Goal: Register for event/course

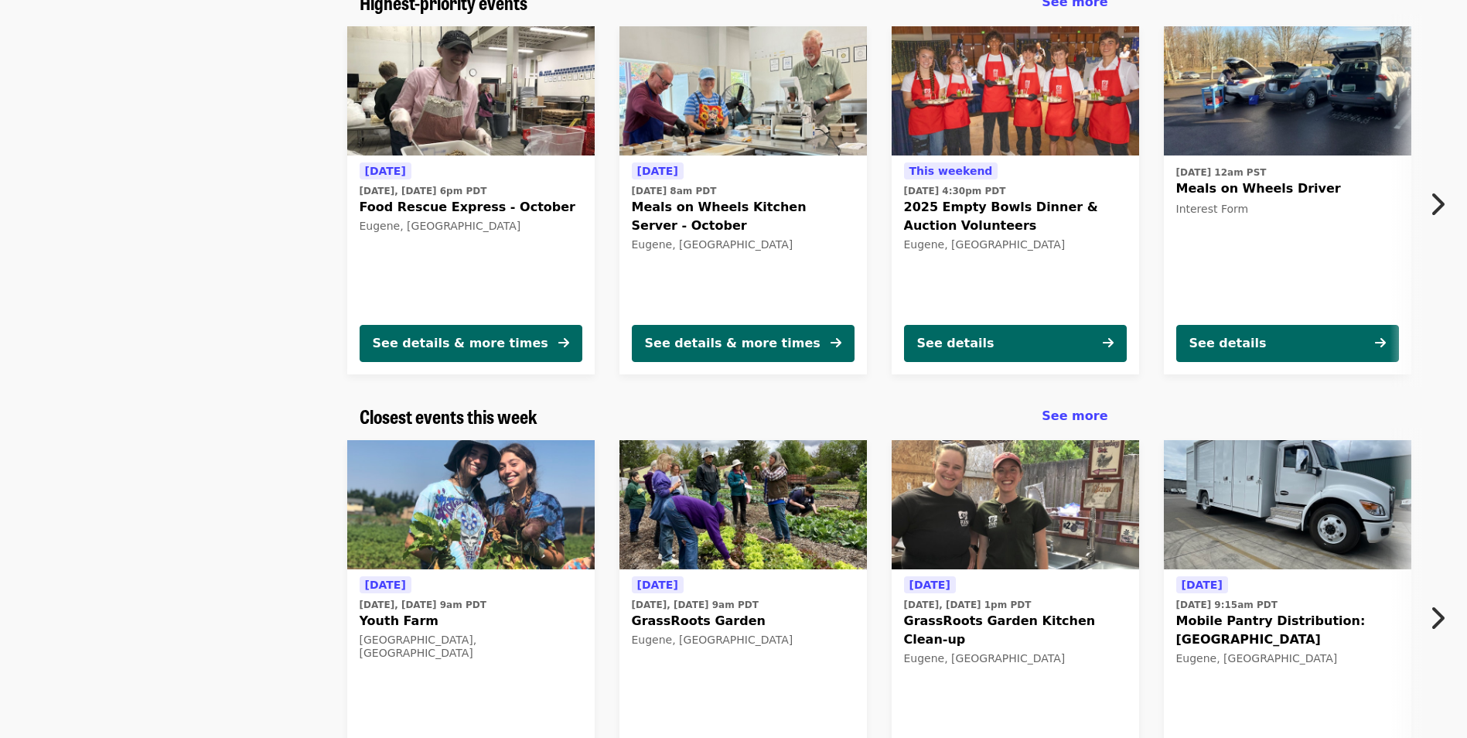
scroll to position [91, 0]
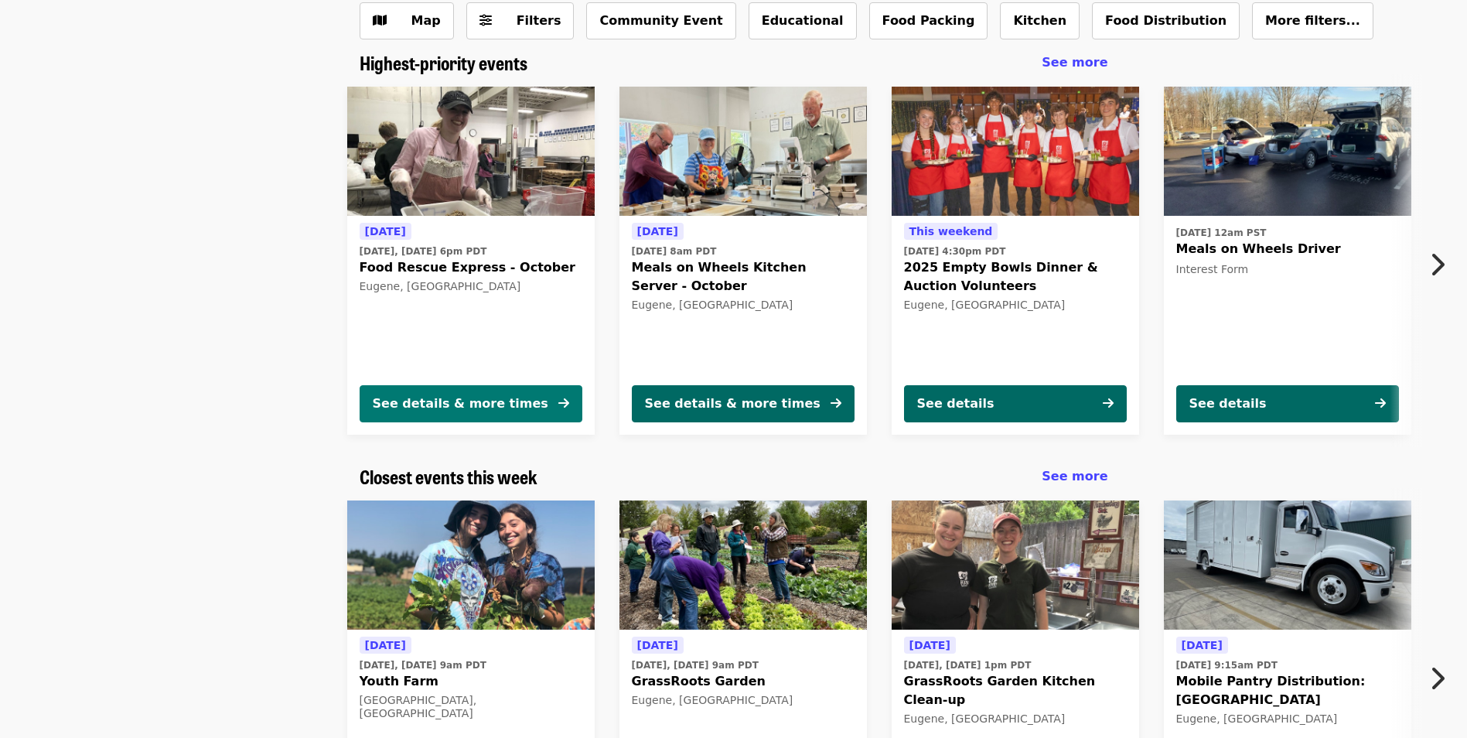
click at [491, 410] on div "See details & more times" at bounding box center [461, 403] width 176 height 19
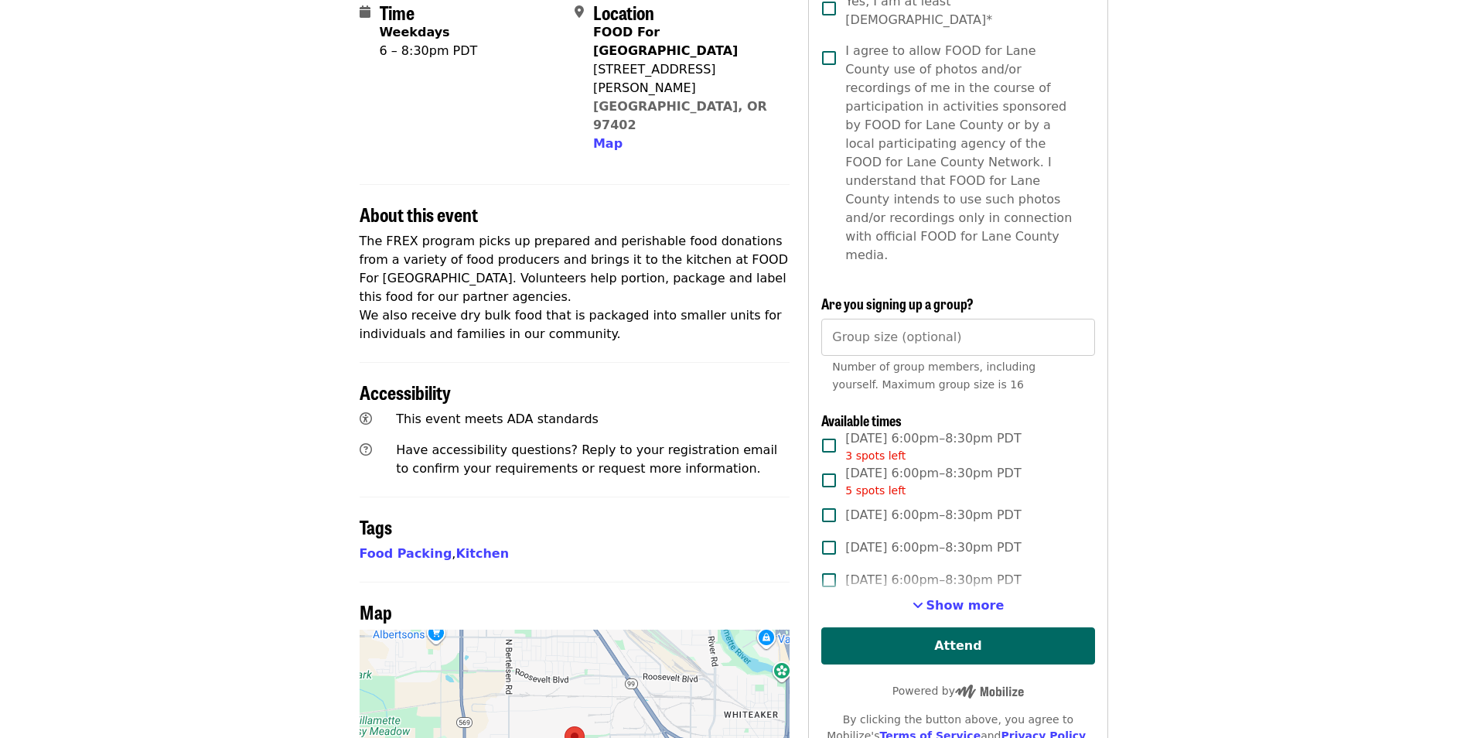
scroll to position [387, 0]
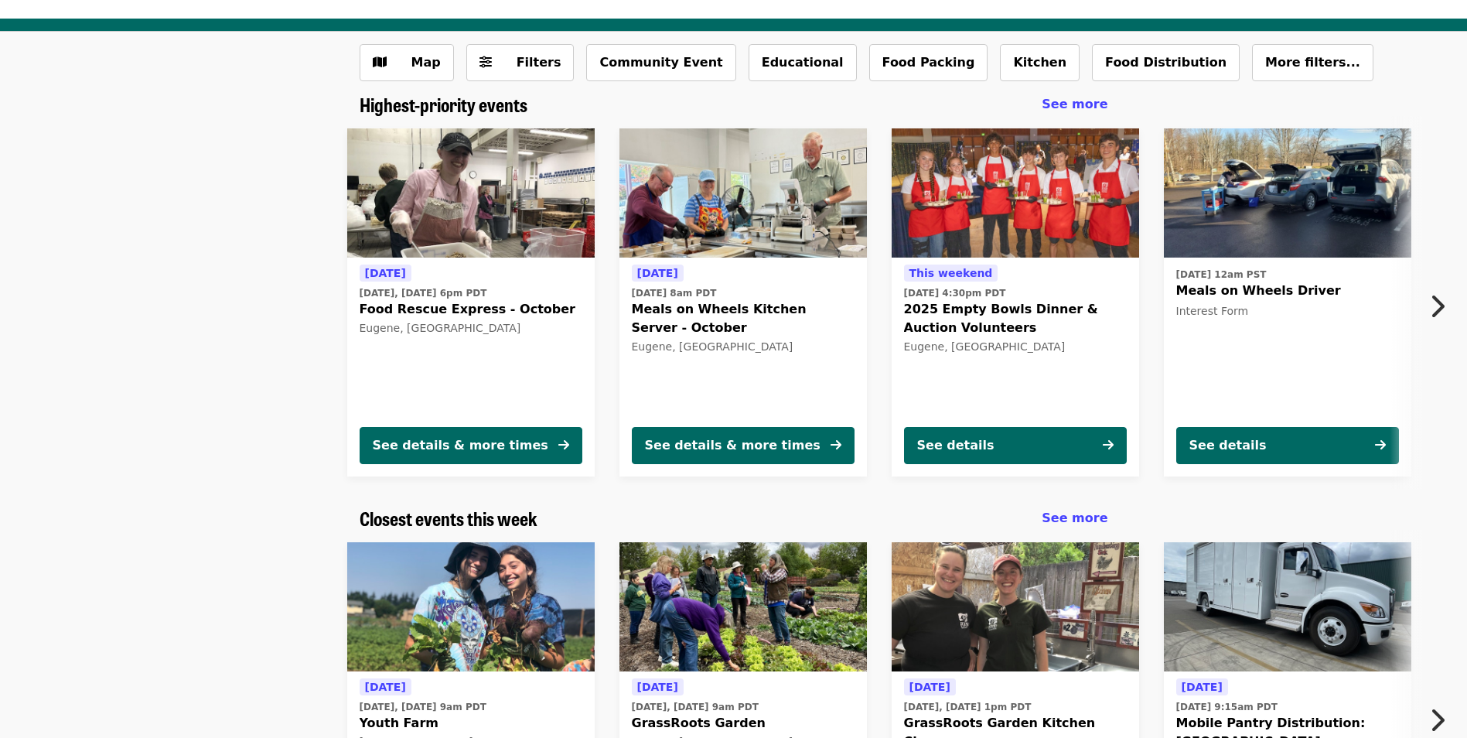
scroll to position [232, 0]
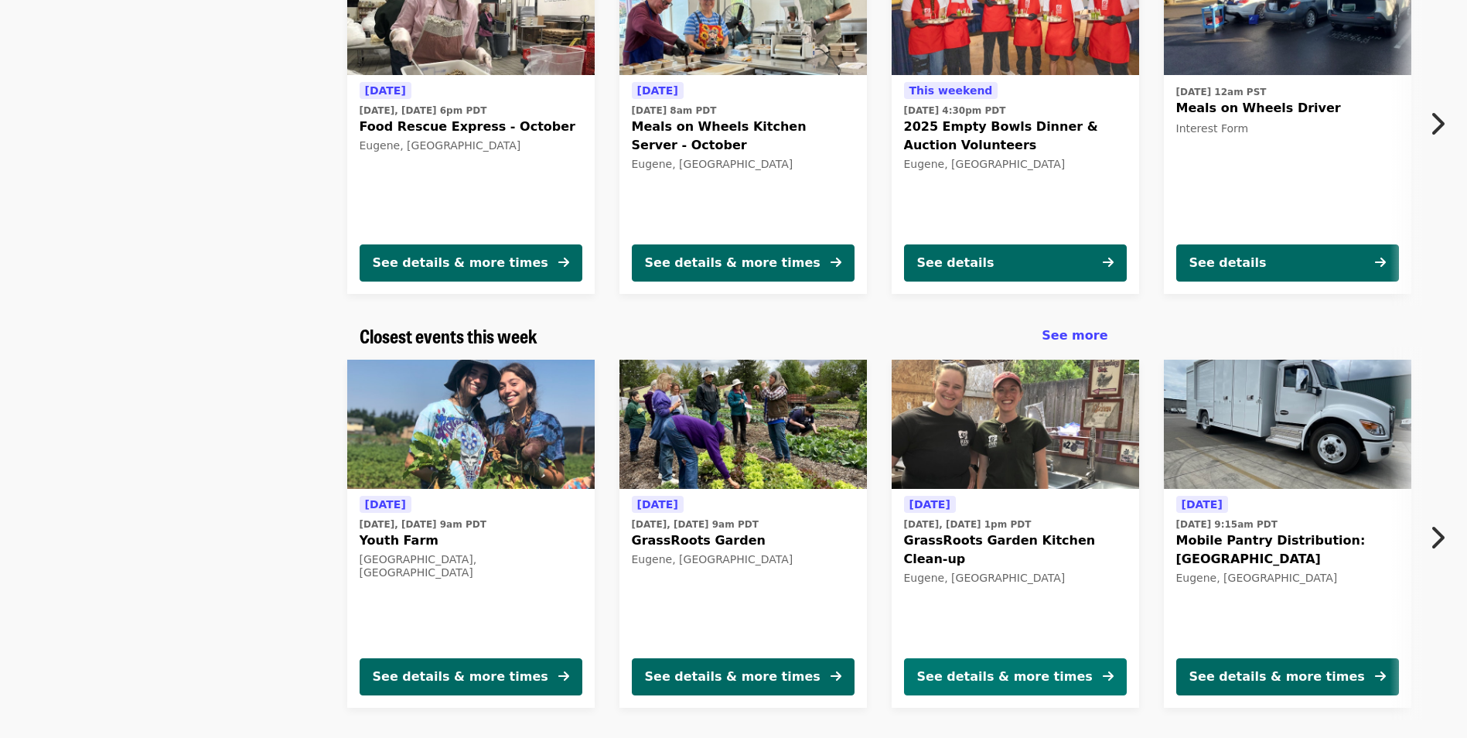
click at [1013, 671] on div "See details & more times" at bounding box center [1005, 677] width 176 height 19
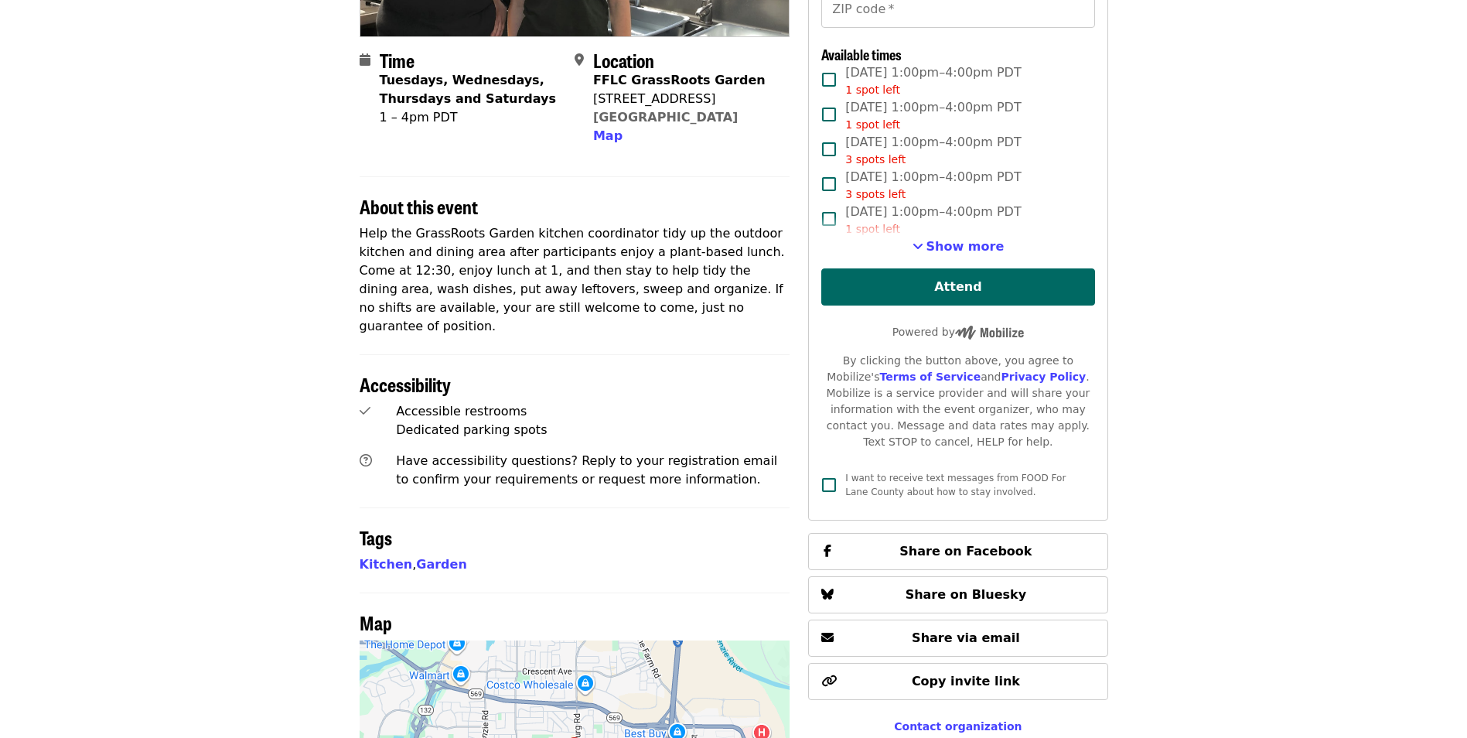
scroll to position [464, 0]
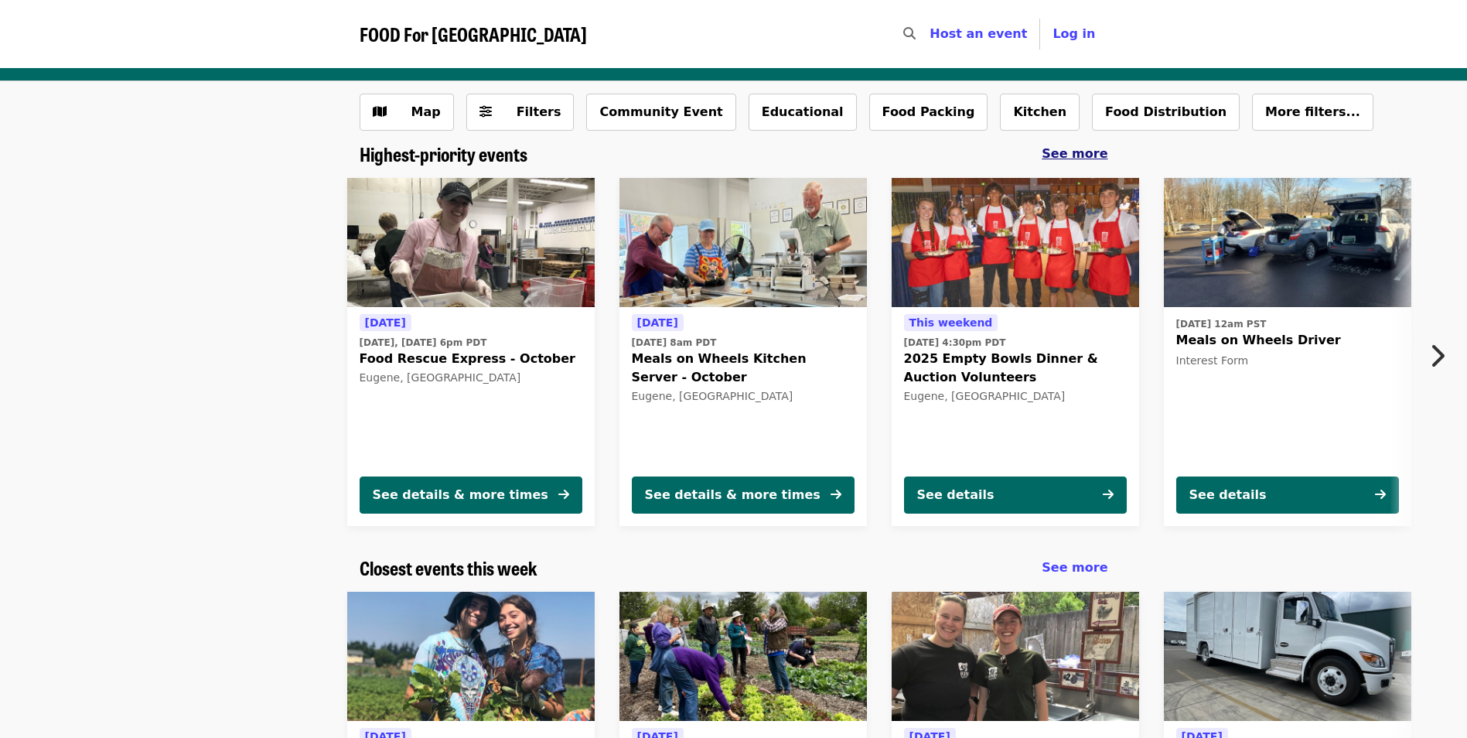
click at [1080, 152] on span "See more" at bounding box center [1075, 153] width 66 height 15
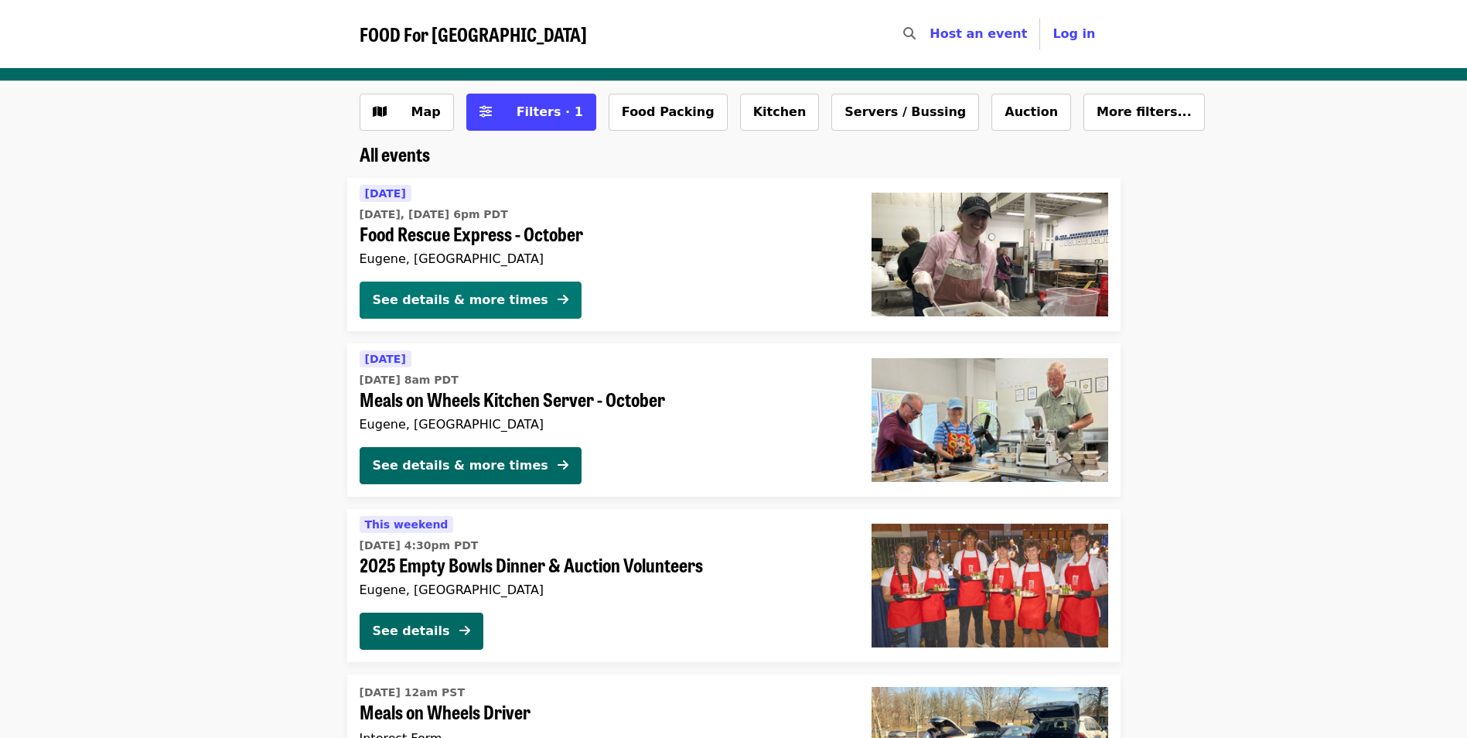
click at [531, 289] on button "See details & more times" at bounding box center [471, 300] width 222 height 37
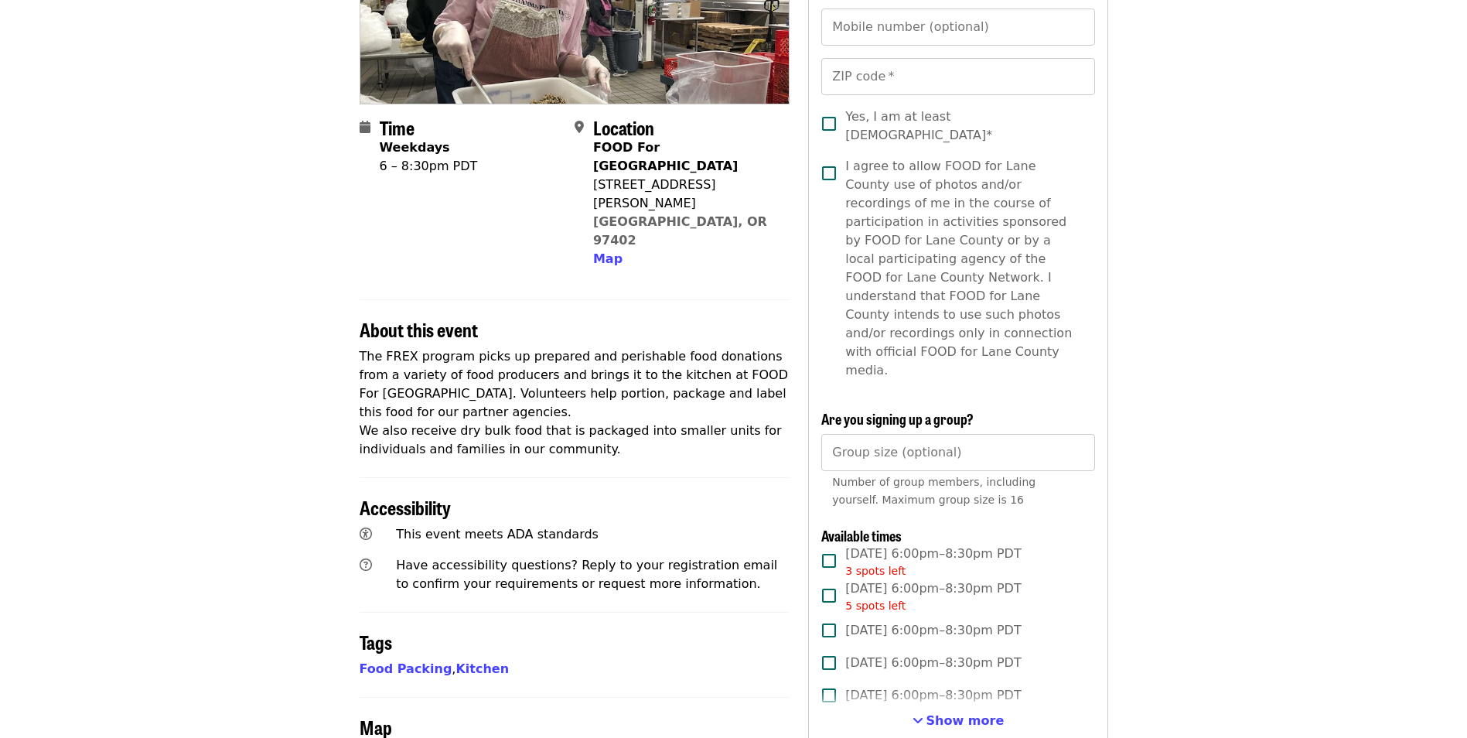
scroll to position [309, 0]
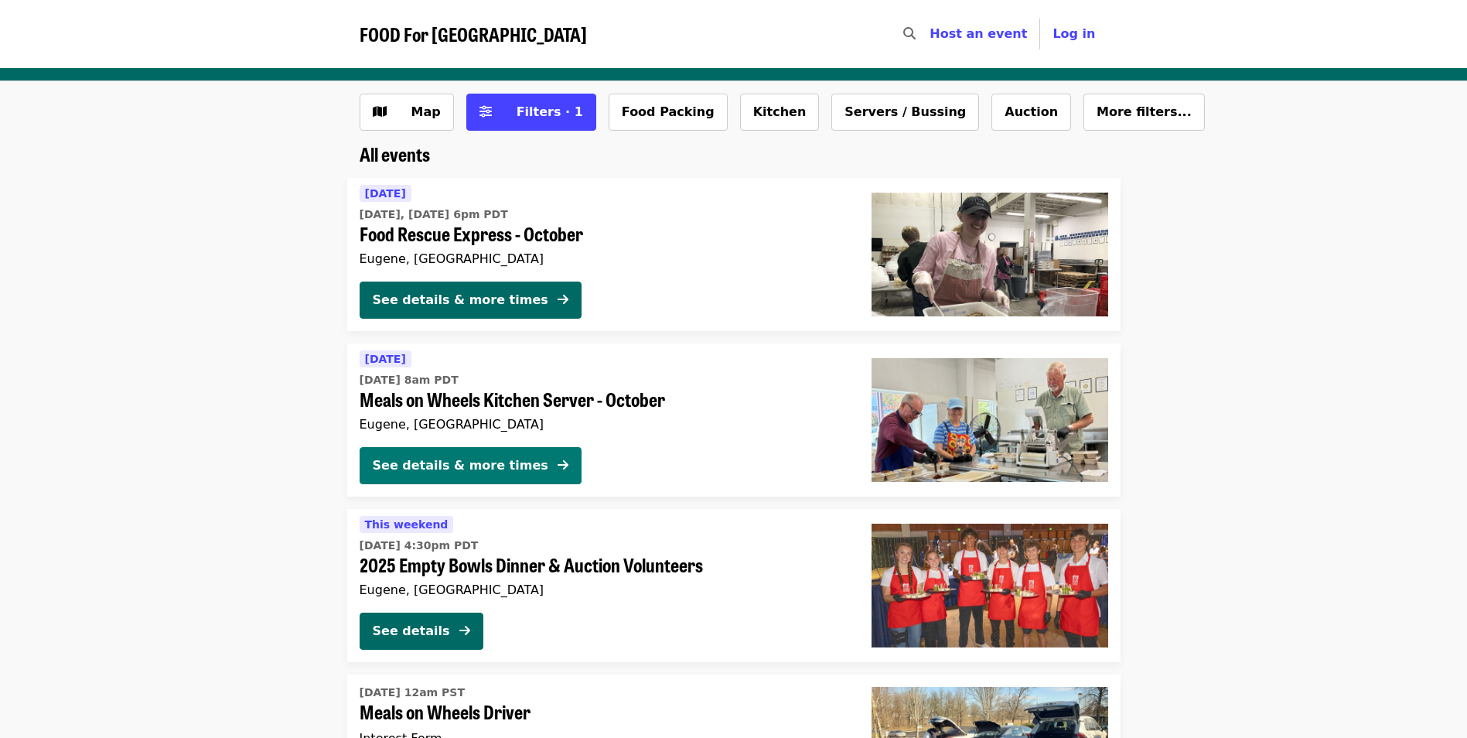
click at [558, 459] on icon "arrow-right icon" at bounding box center [563, 465] width 11 height 15
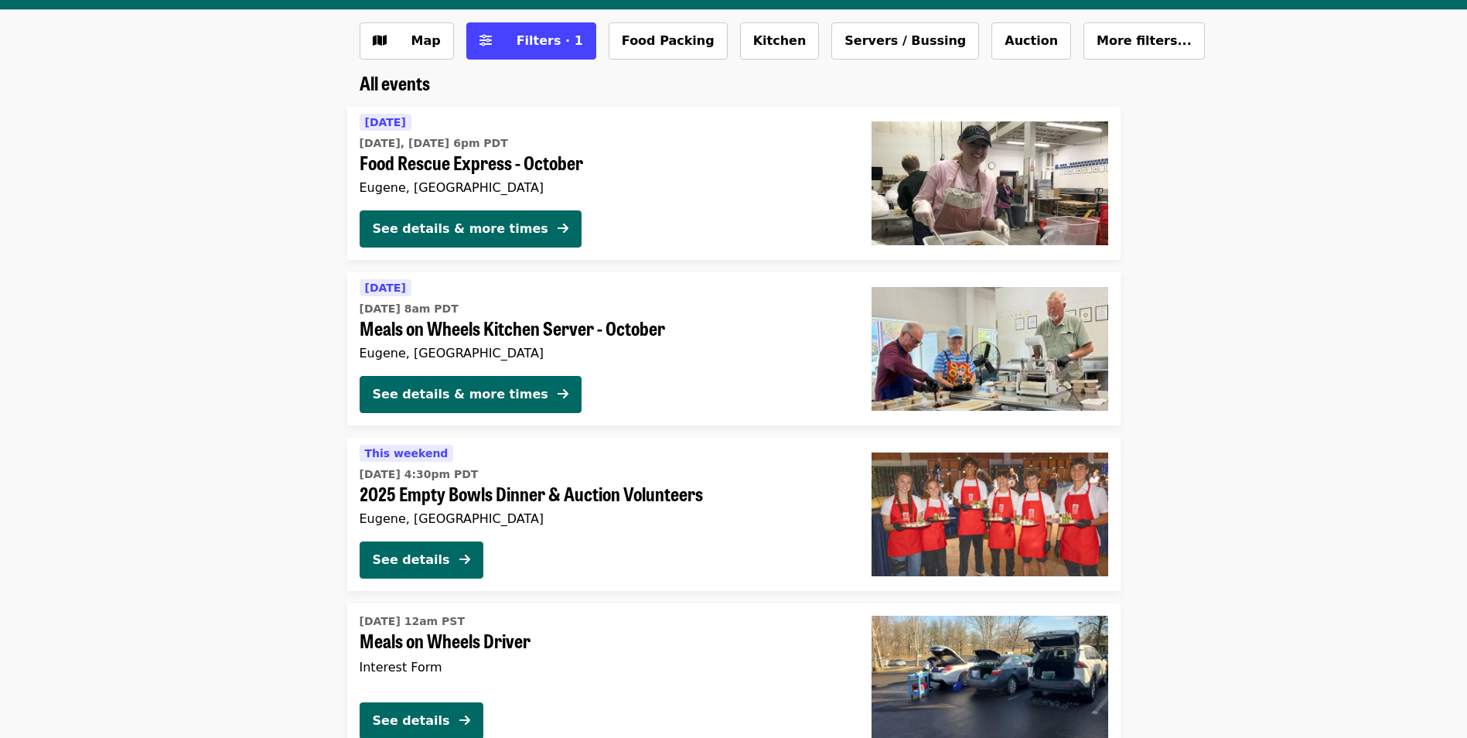
scroll to position [77, 0]
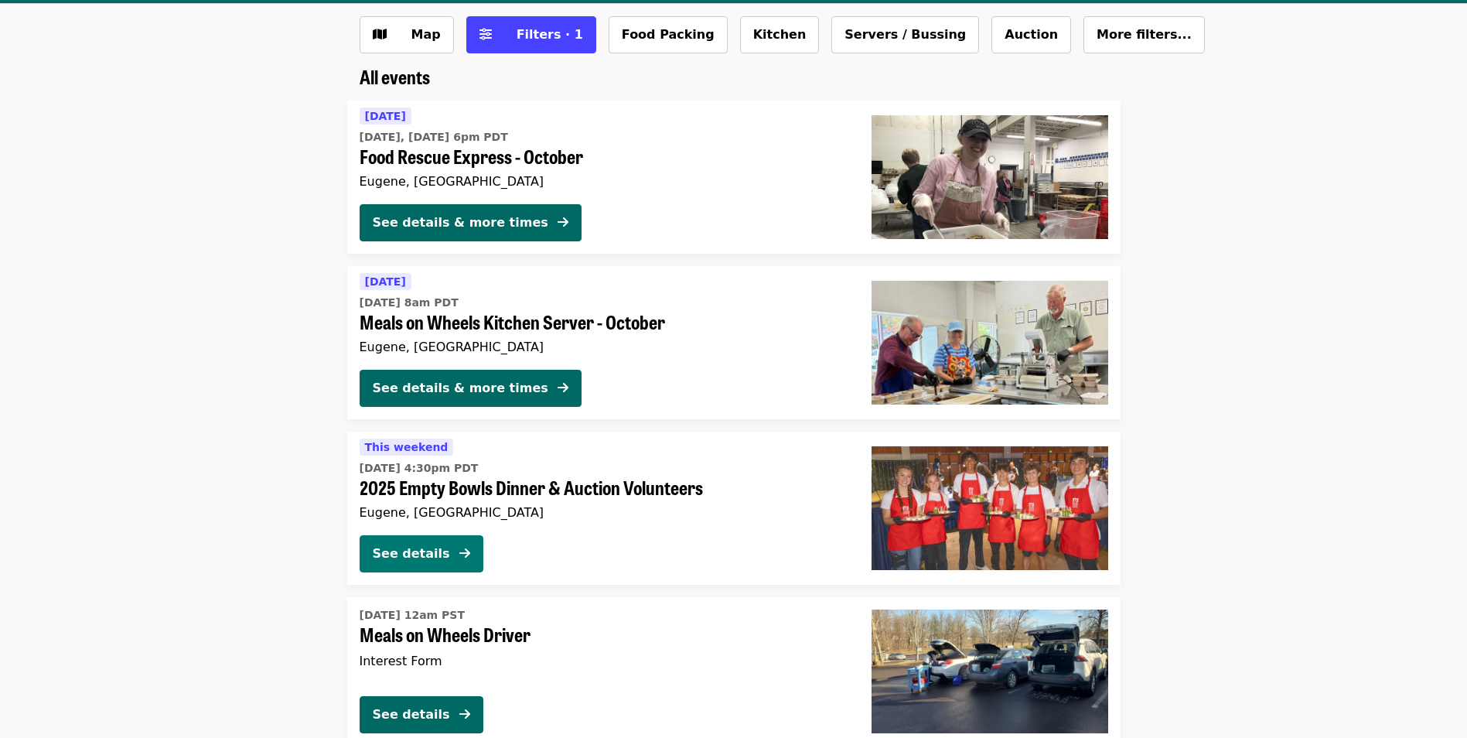
click at [470, 537] on button "See details" at bounding box center [422, 553] width 124 height 37
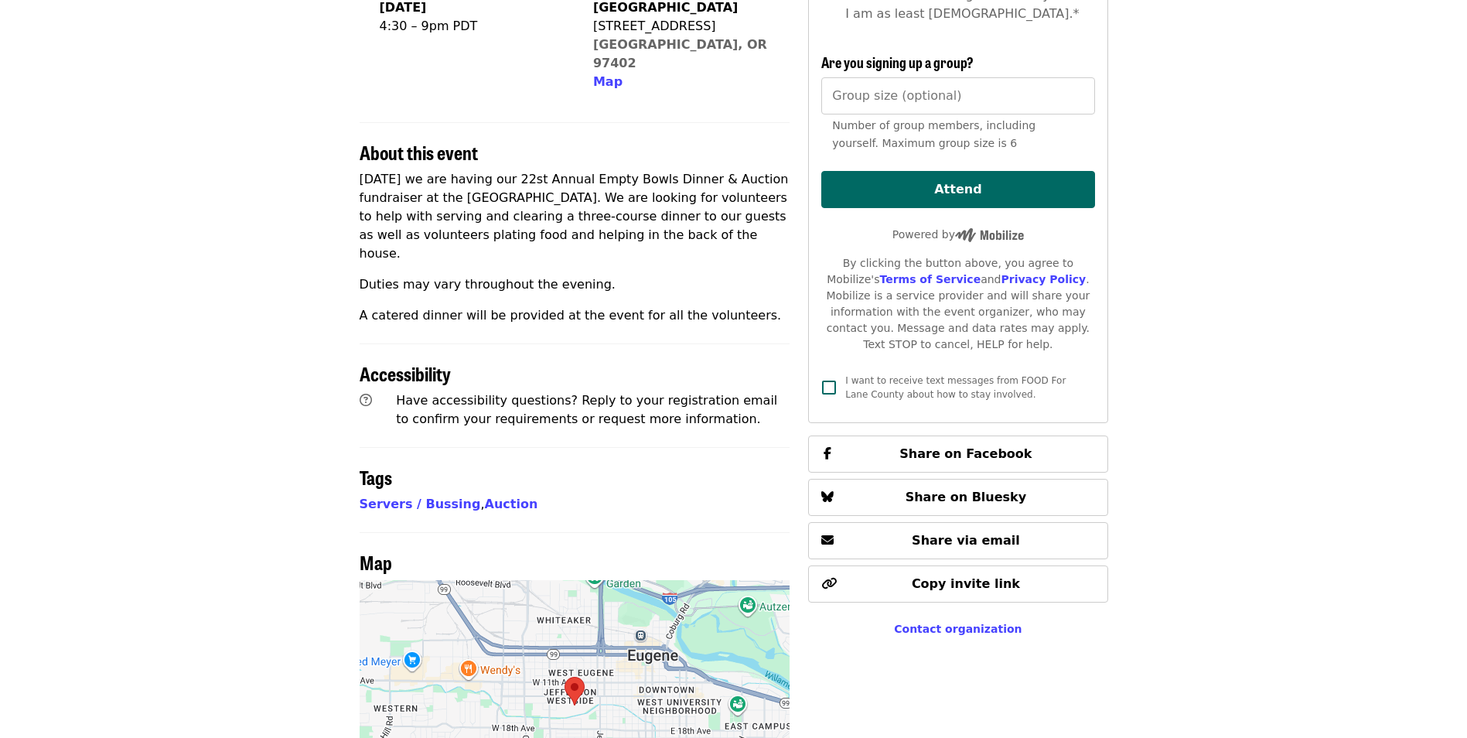
scroll to position [464, 0]
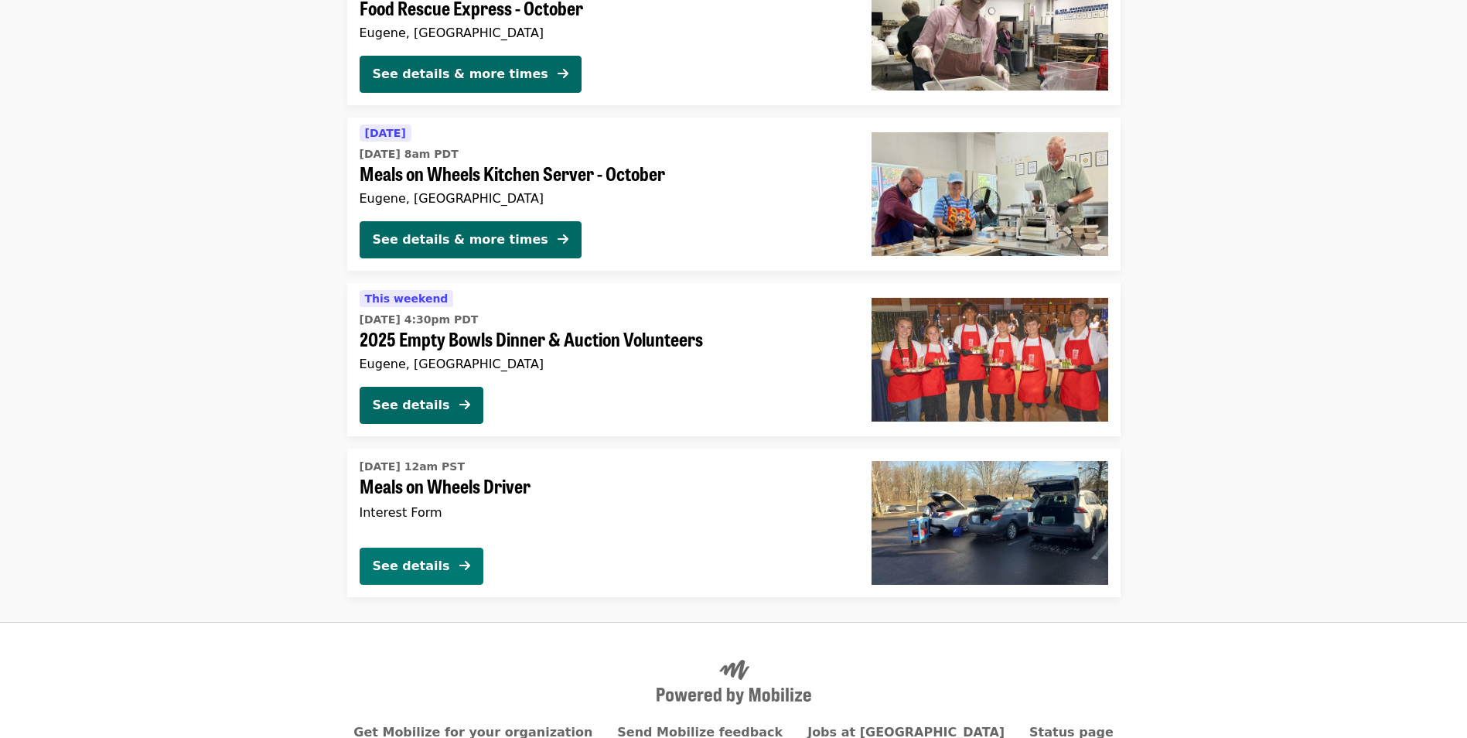
scroll to position [232, 0]
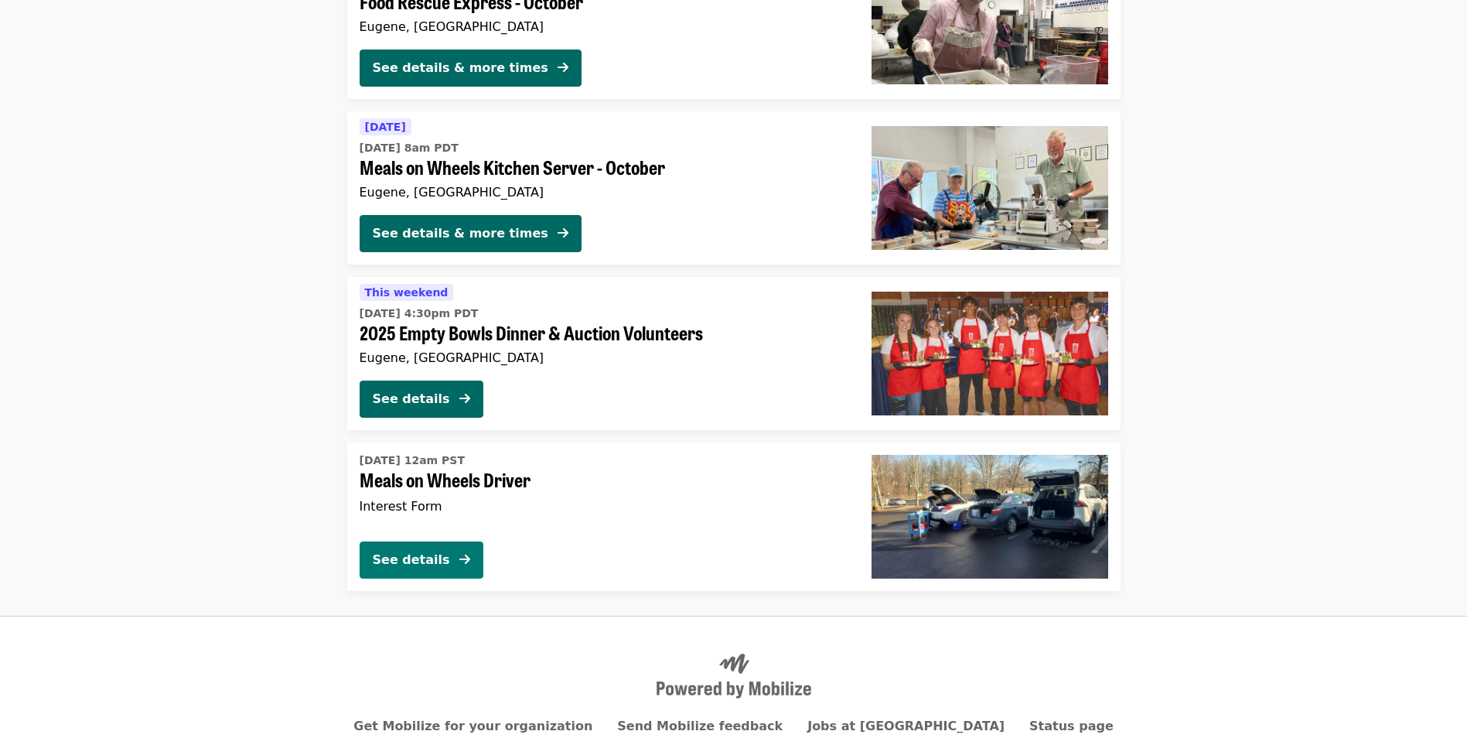
click at [473, 545] on button "See details" at bounding box center [422, 559] width 124 height 37
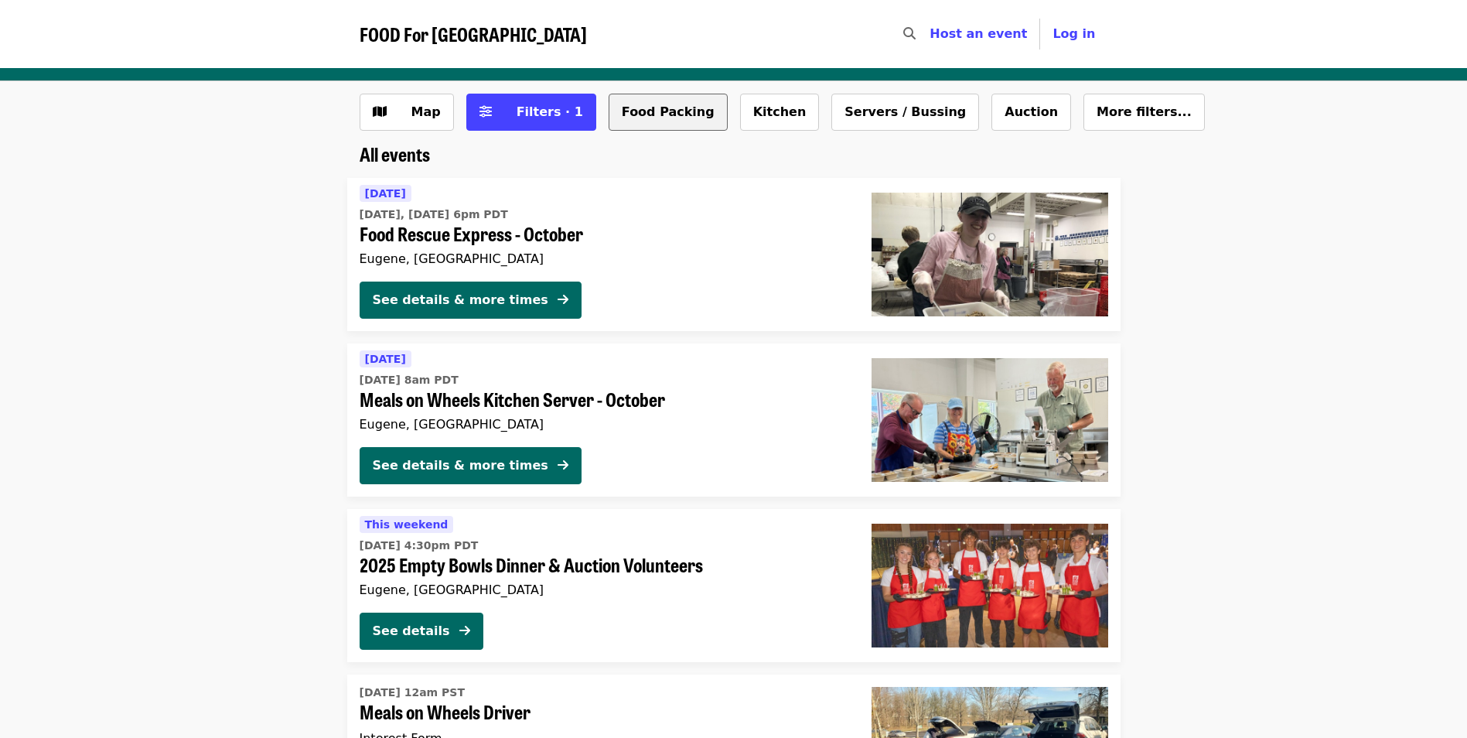
click at [612, 109] on button "Food Packing" at bounding box center [668, 112] width 119 height 37
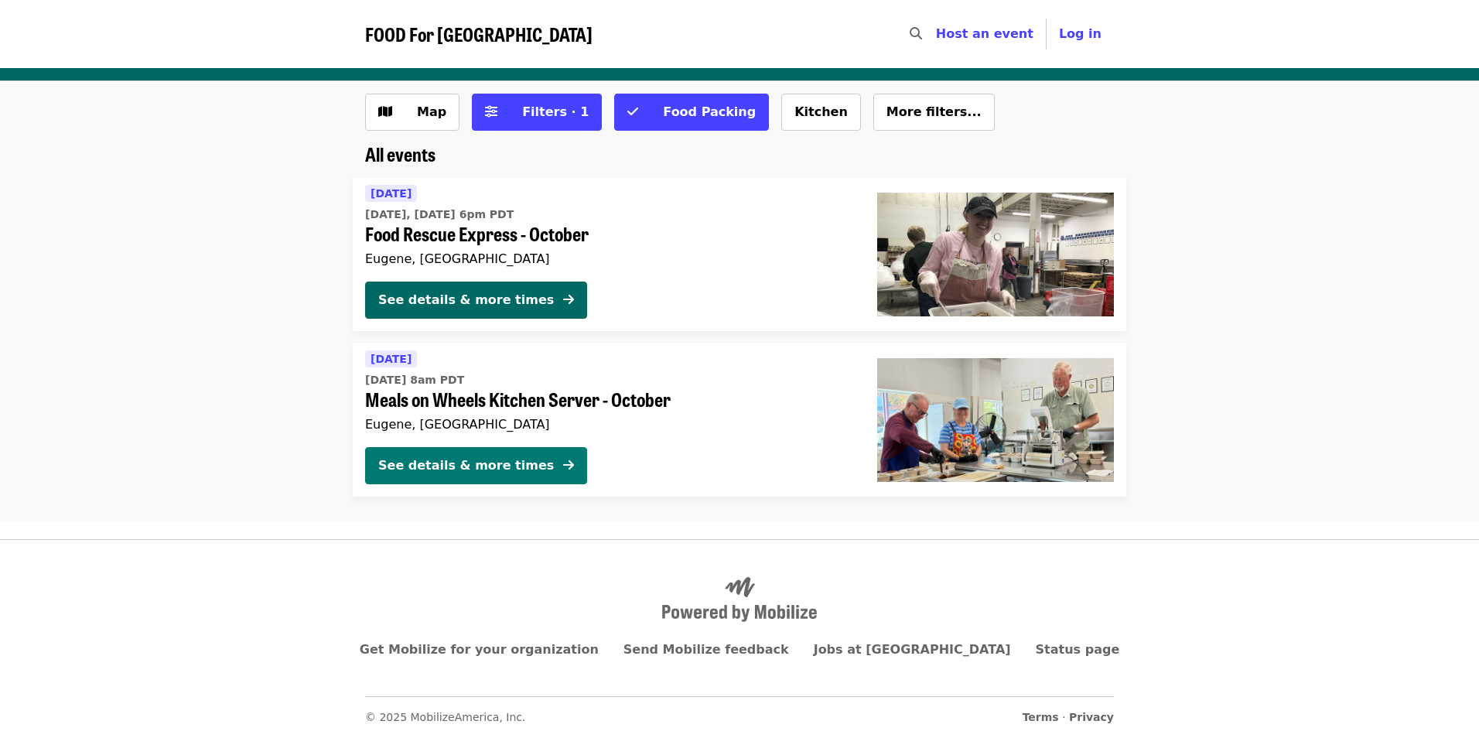
click at [514, 459] on div "See details & more times" at bounding box center [466, 465] width 176 height 19
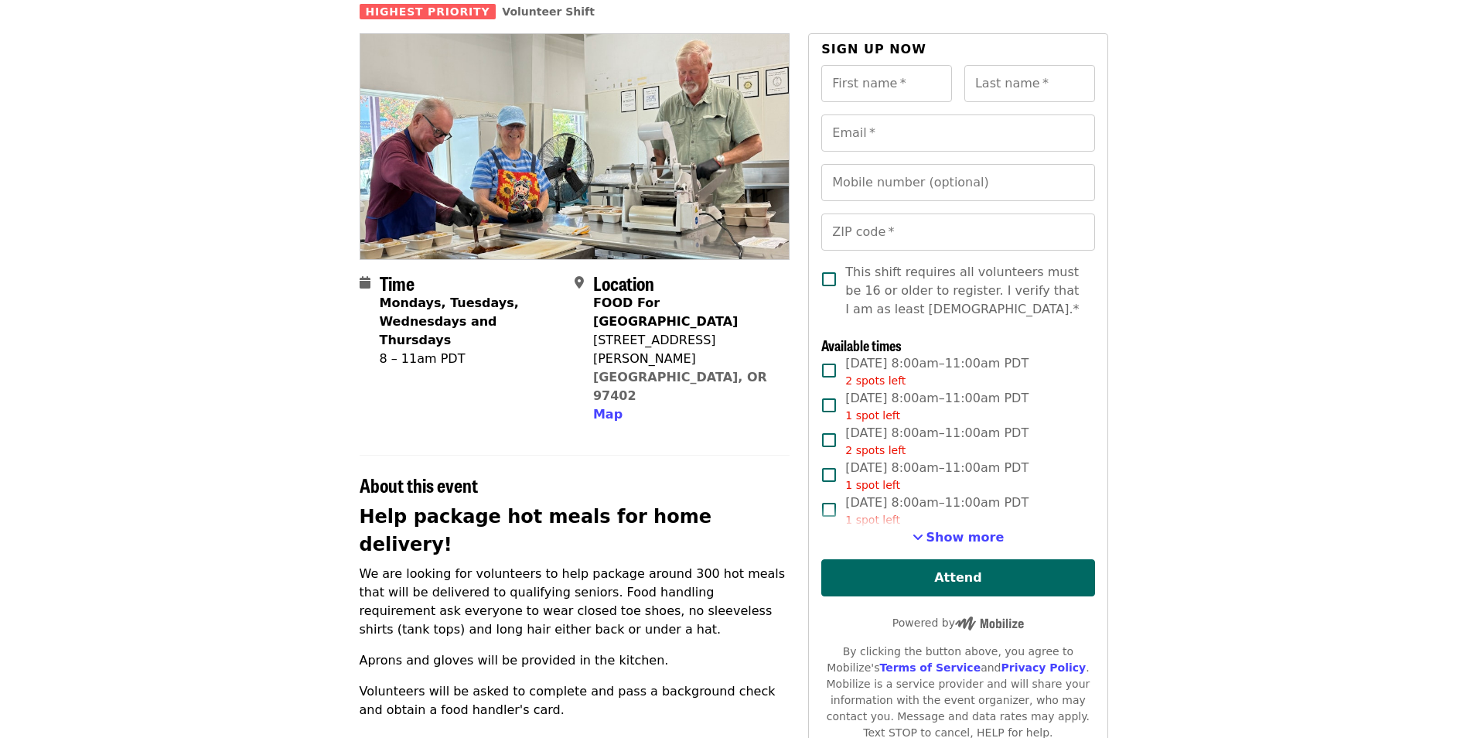
scroll to position [155, 0]
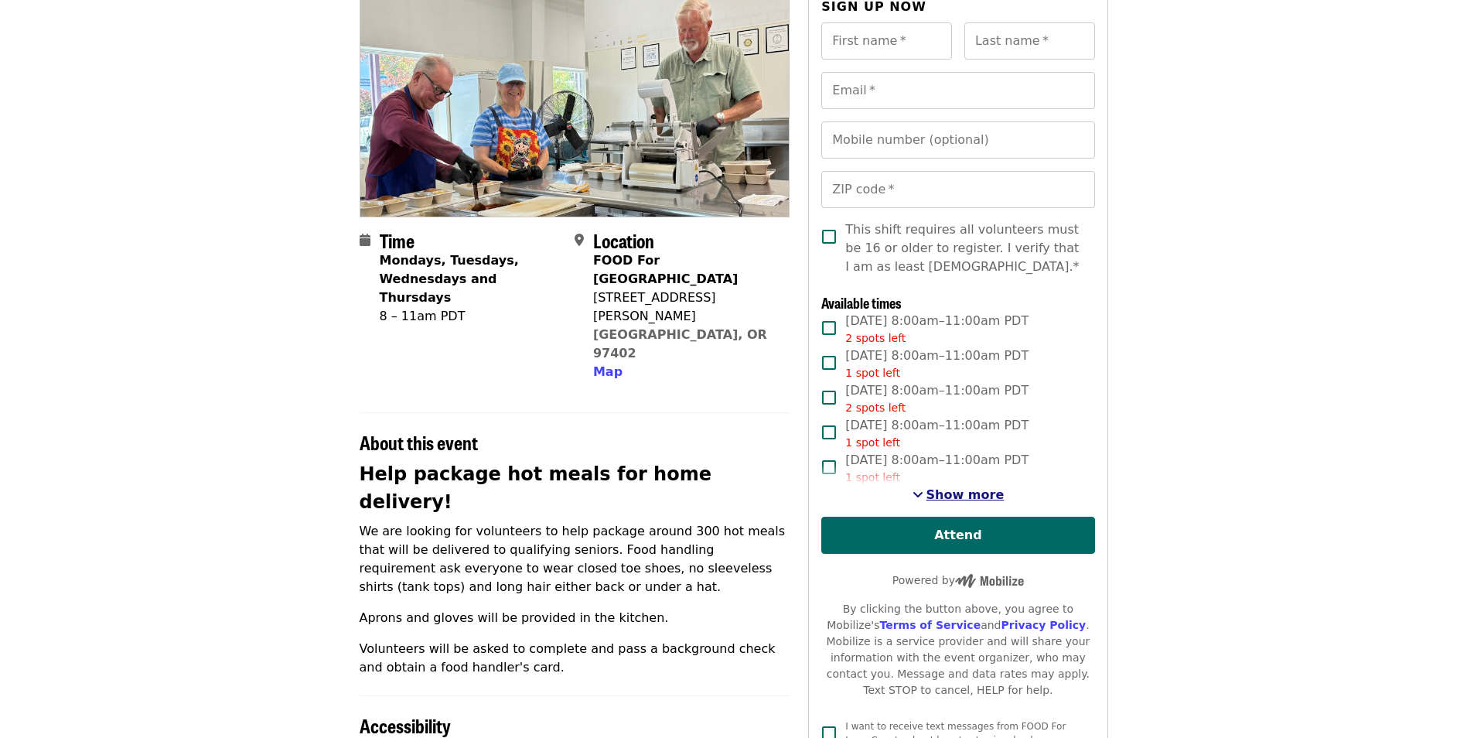
click at [962, 498] on span "Show more" at bounding box center [966, 494] width 78 height 15
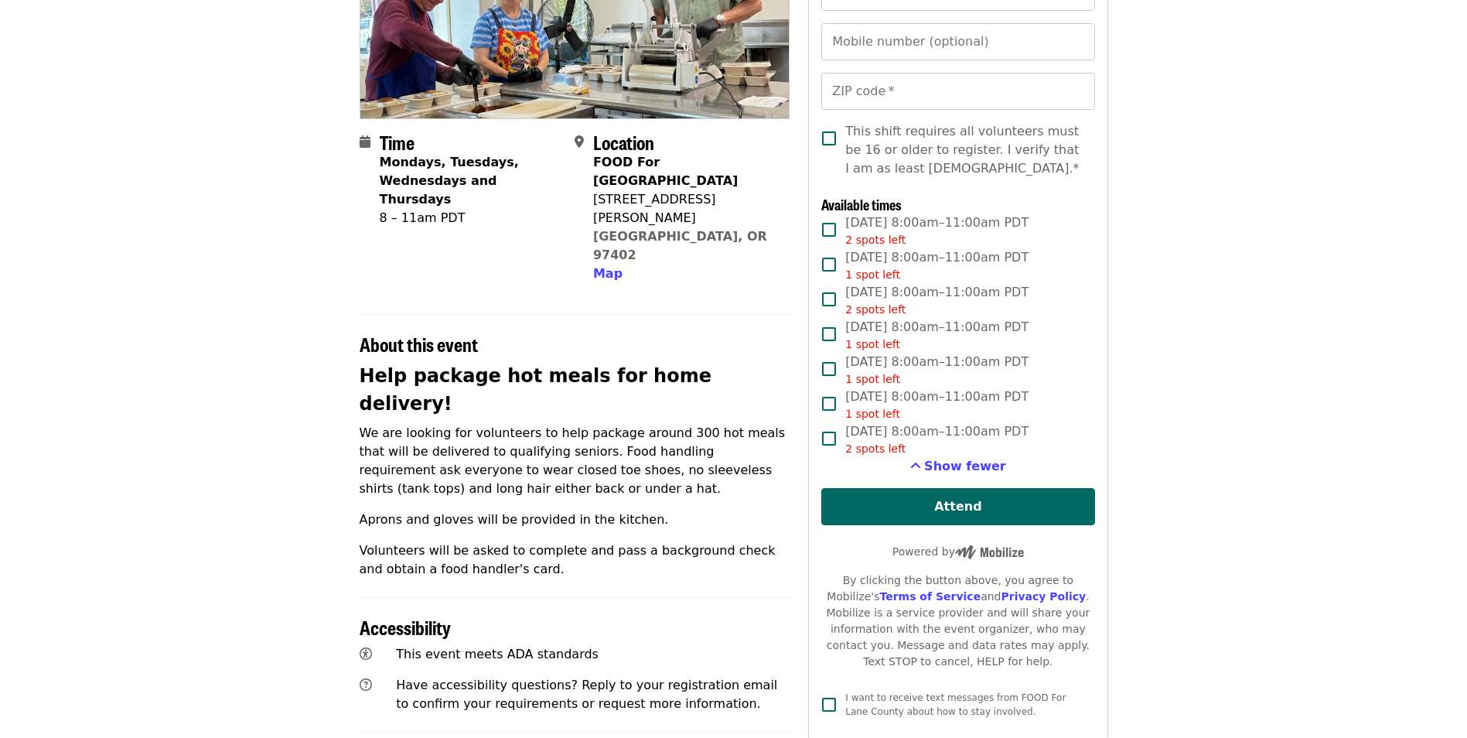
scroll to position [232, 0]
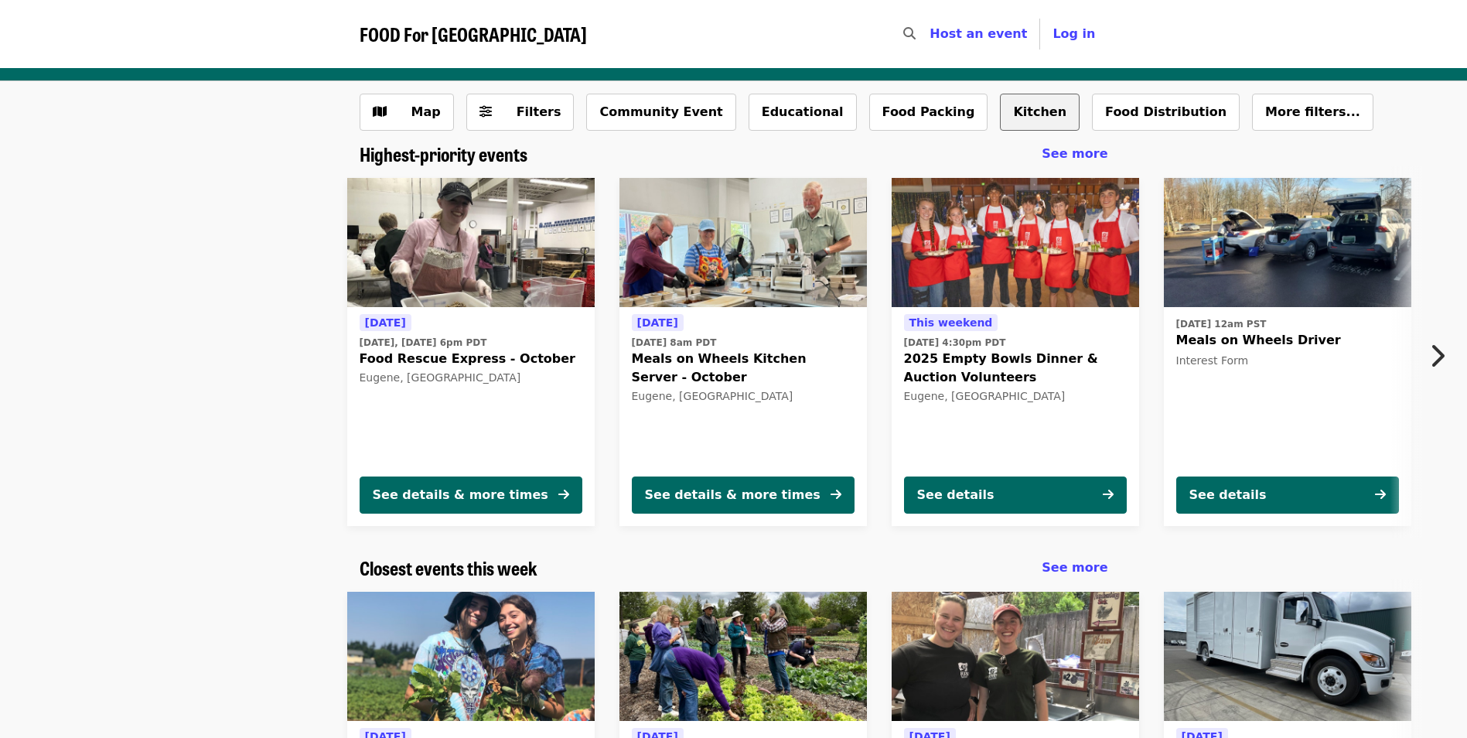
click at [1000, 109] on button "Kitchen" at bounding box center [1040, 112] width 80 height 37
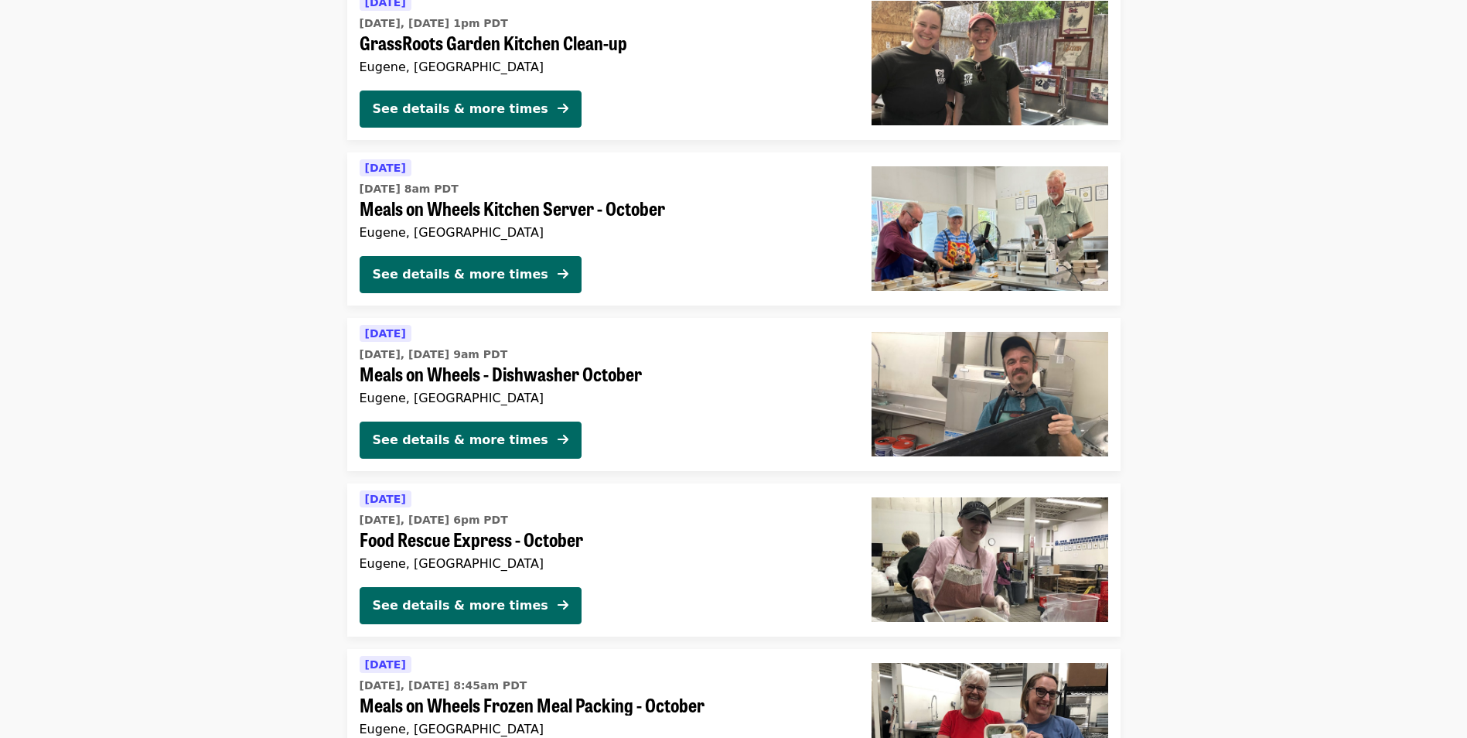
scroll to position [155, 0]
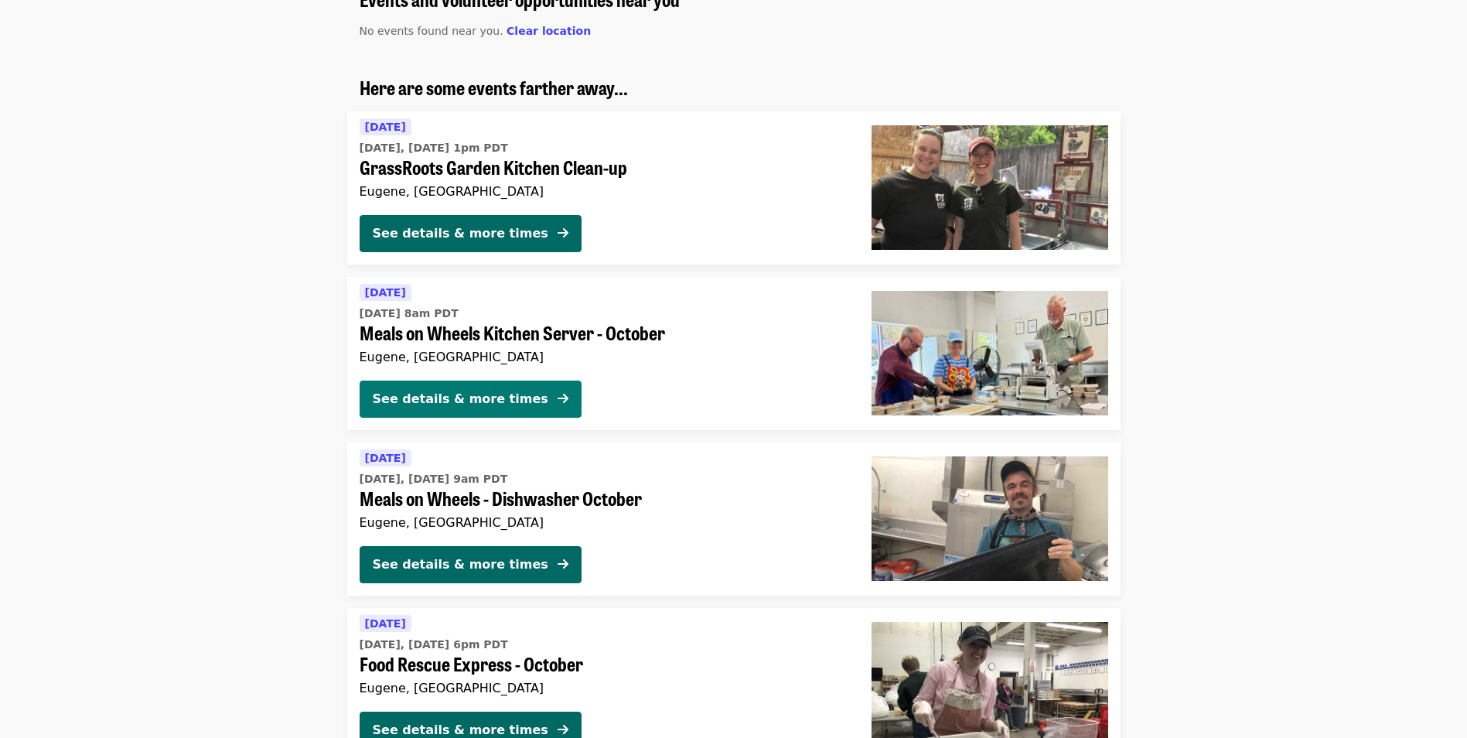
click at [513, 404] on button "See details & more times" at bounding box center [471, 399] width 222 height 37
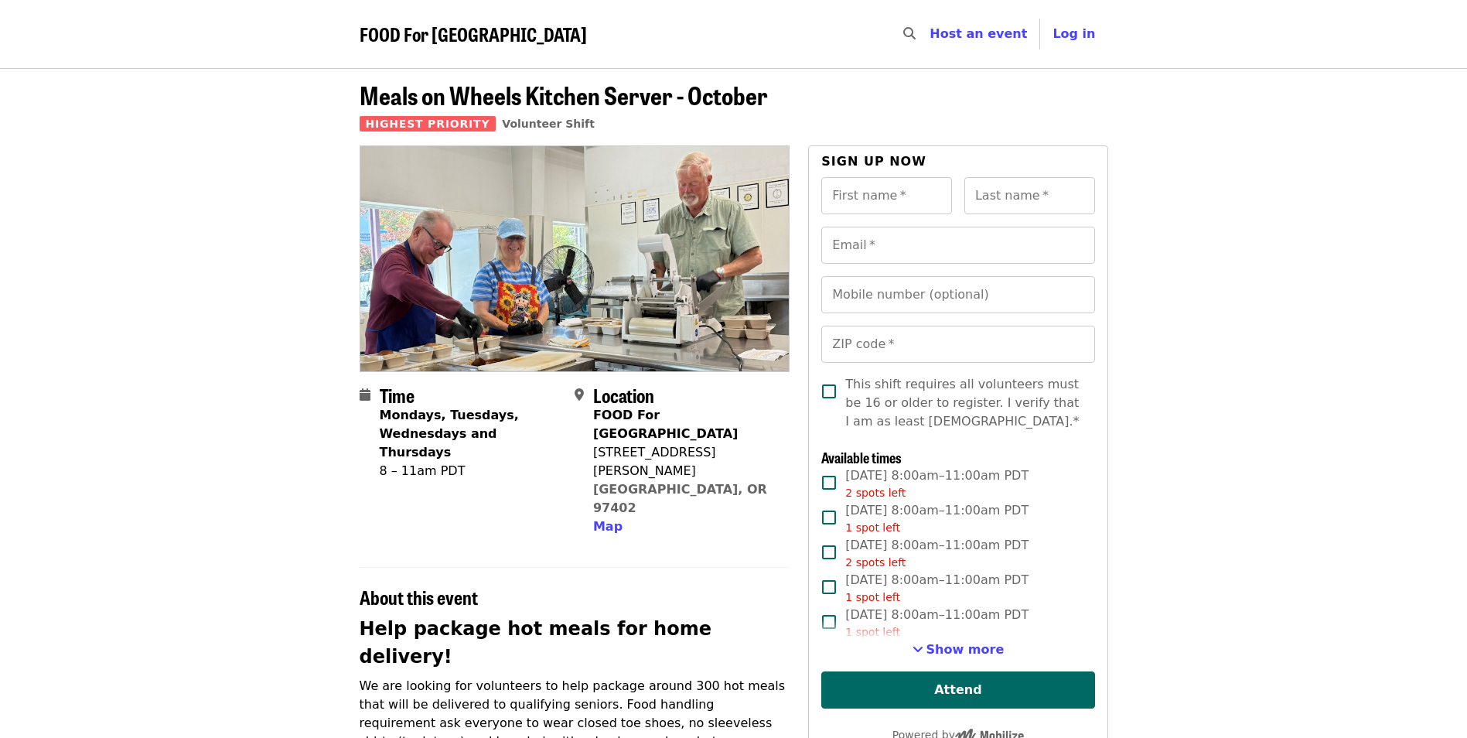
scroll to position [155, 0]
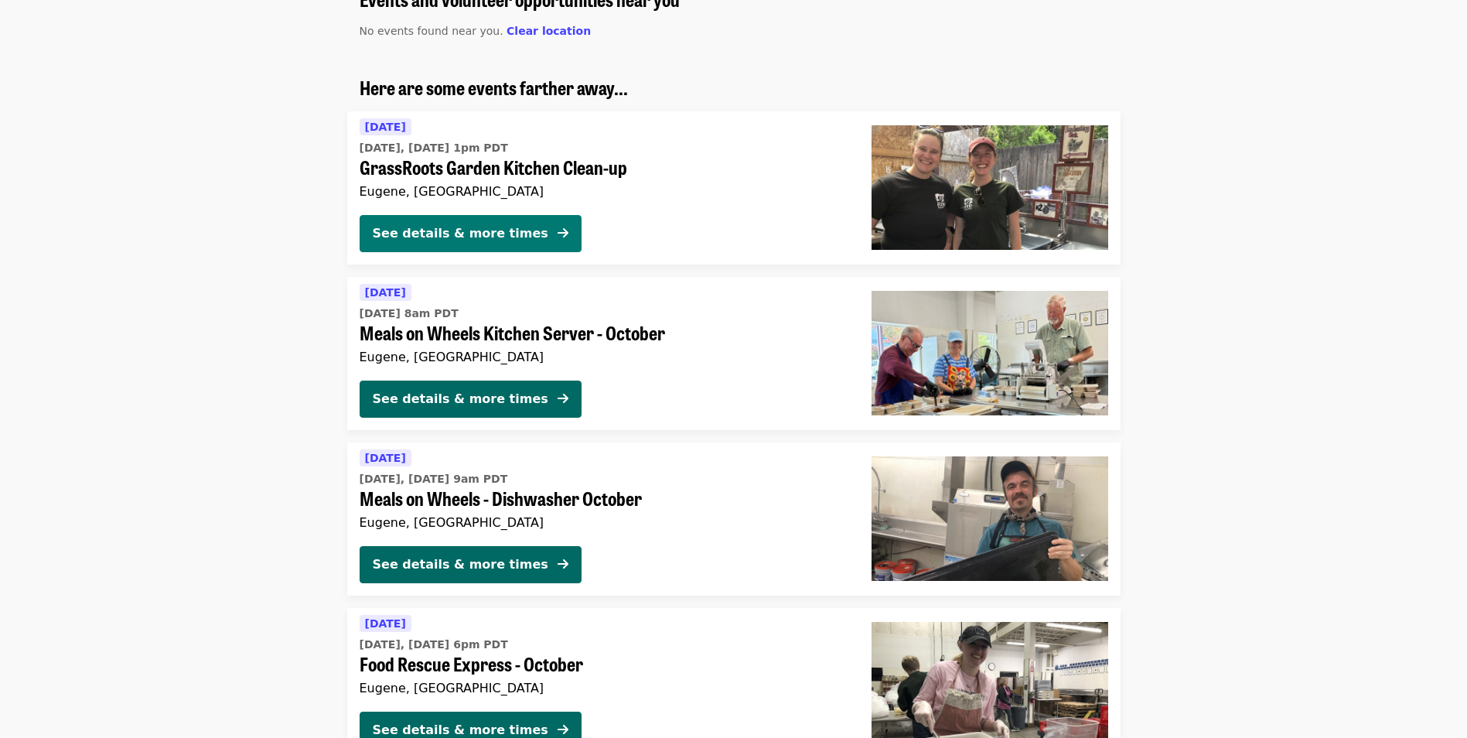
click at [510, 233] on div "See details & more times" at bounding box center [461, 233] width 176 height 19
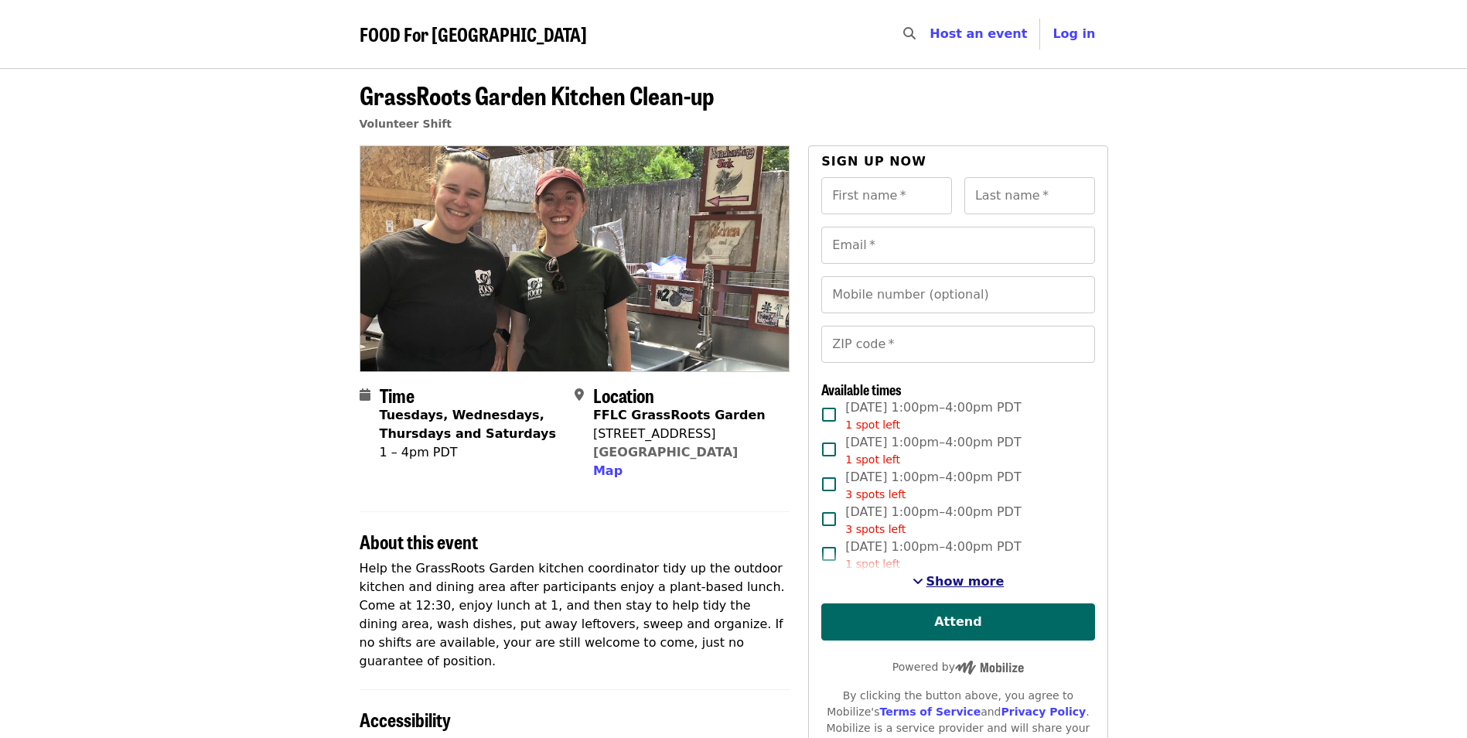
click at [963, 582] on span "Show more" at bounding box center [966, 581] width 78 height 15
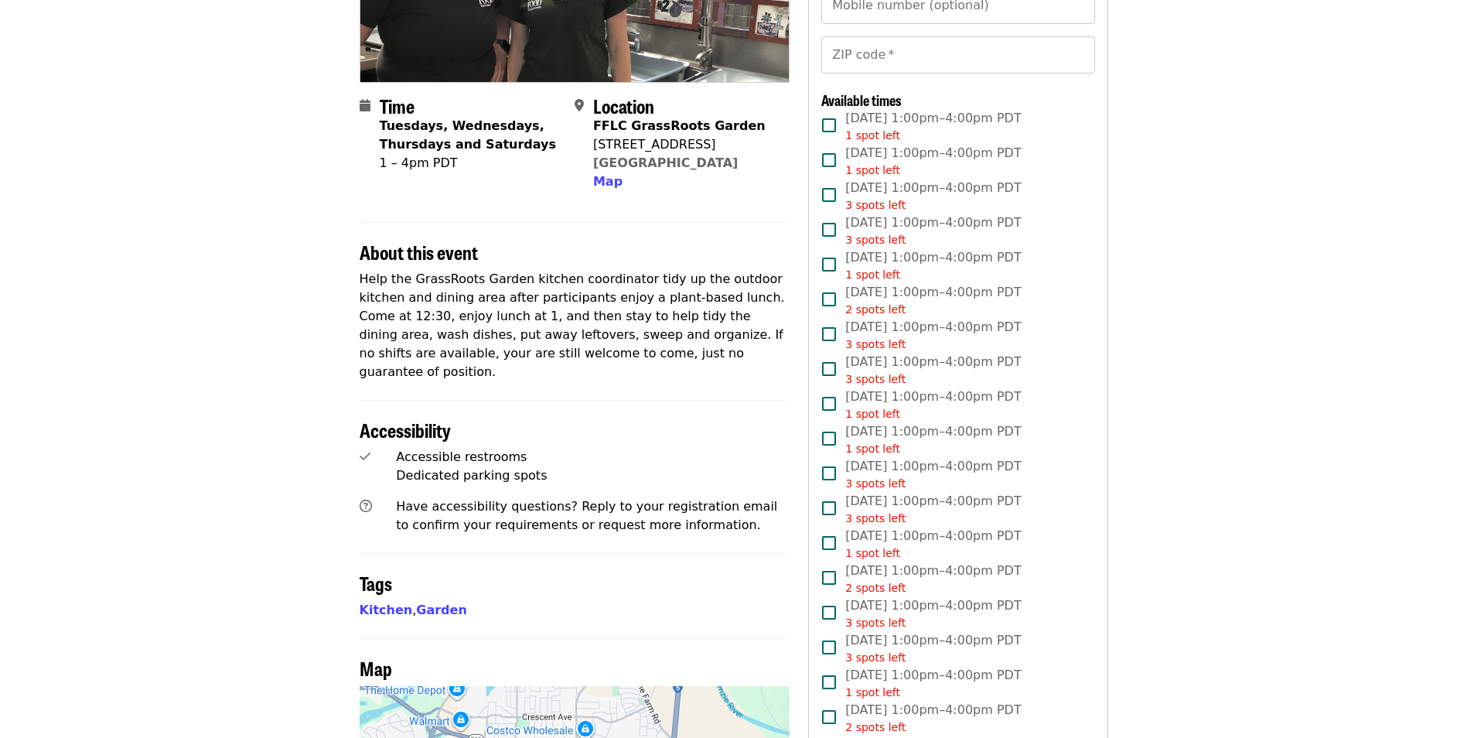
scroll to position [387, 0]
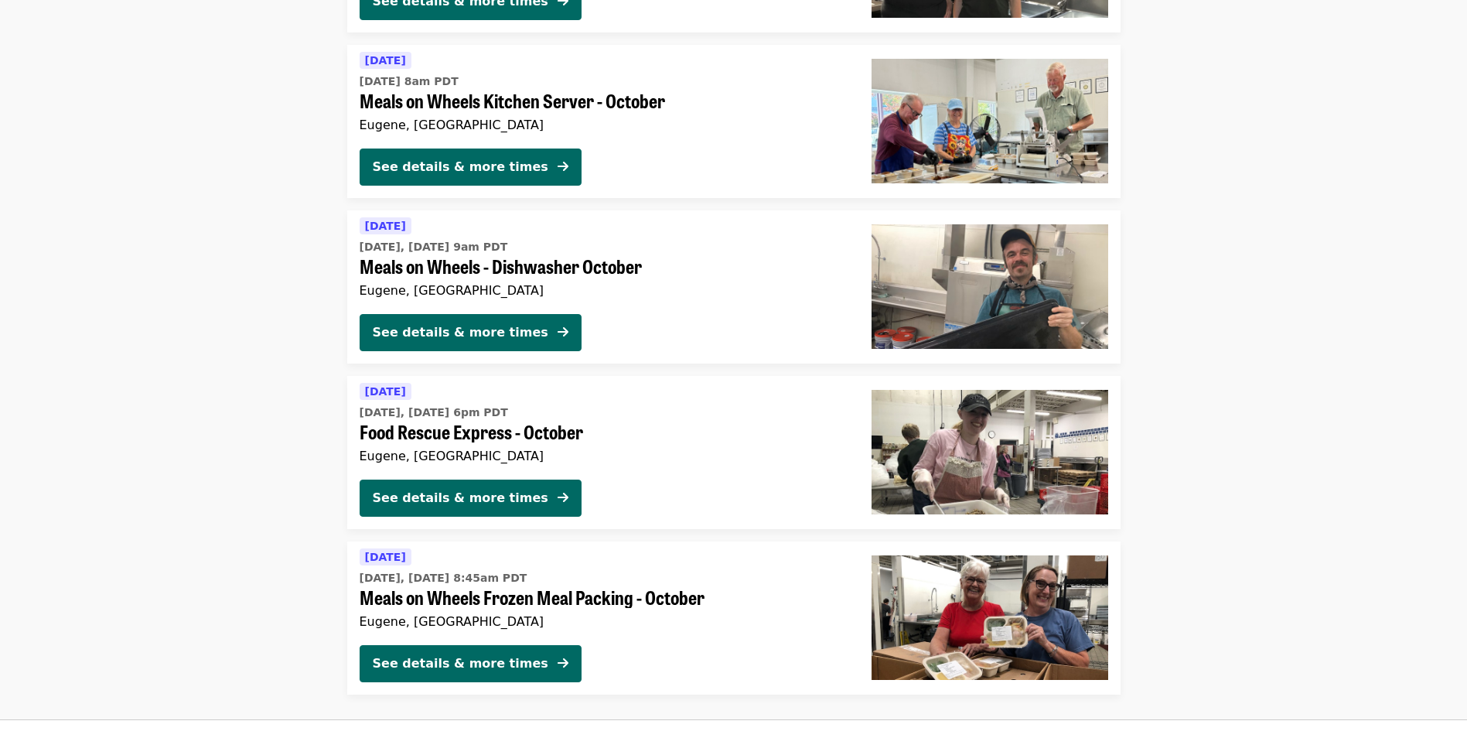
scroll to position [155, 0]
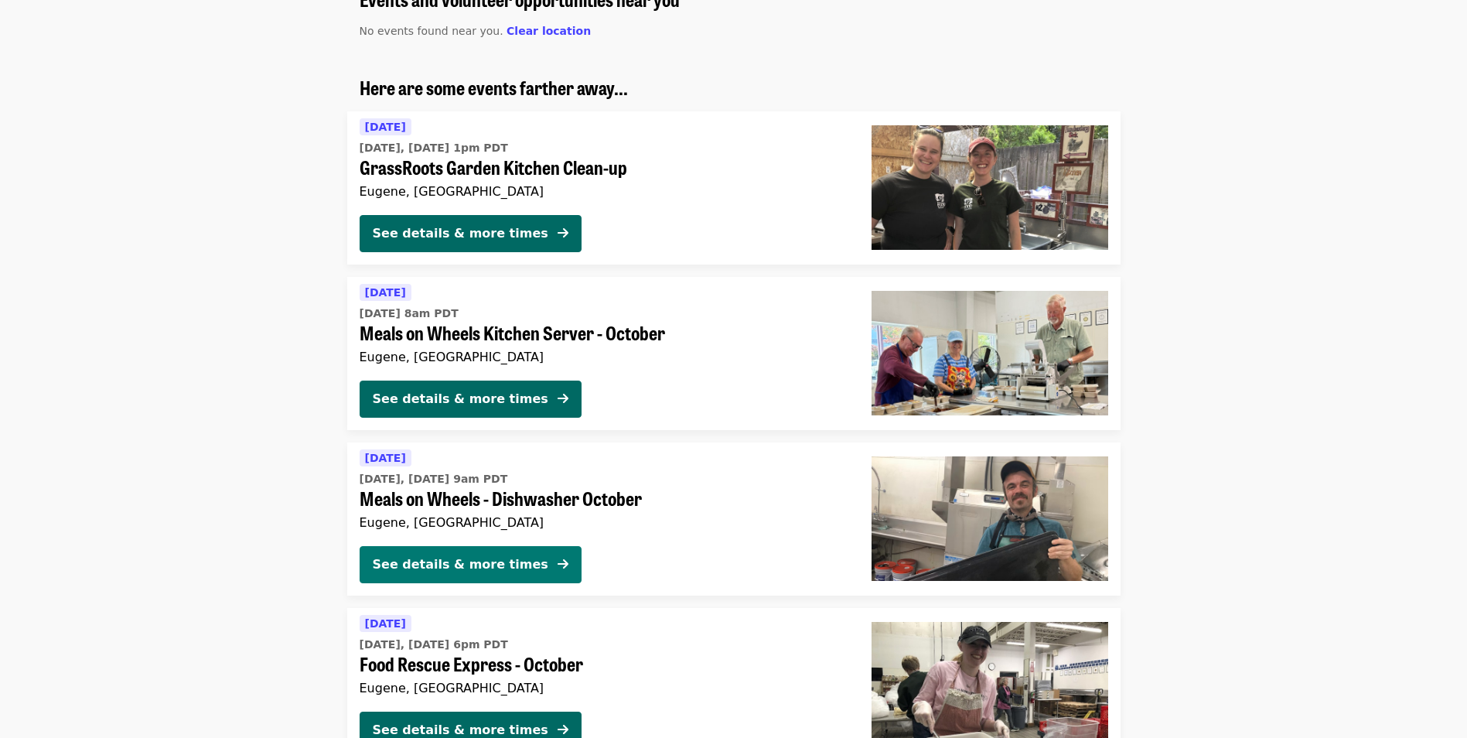
click at [505, 556] on div "See details & more times" at bounding box center [461, 564] width 176 height 19
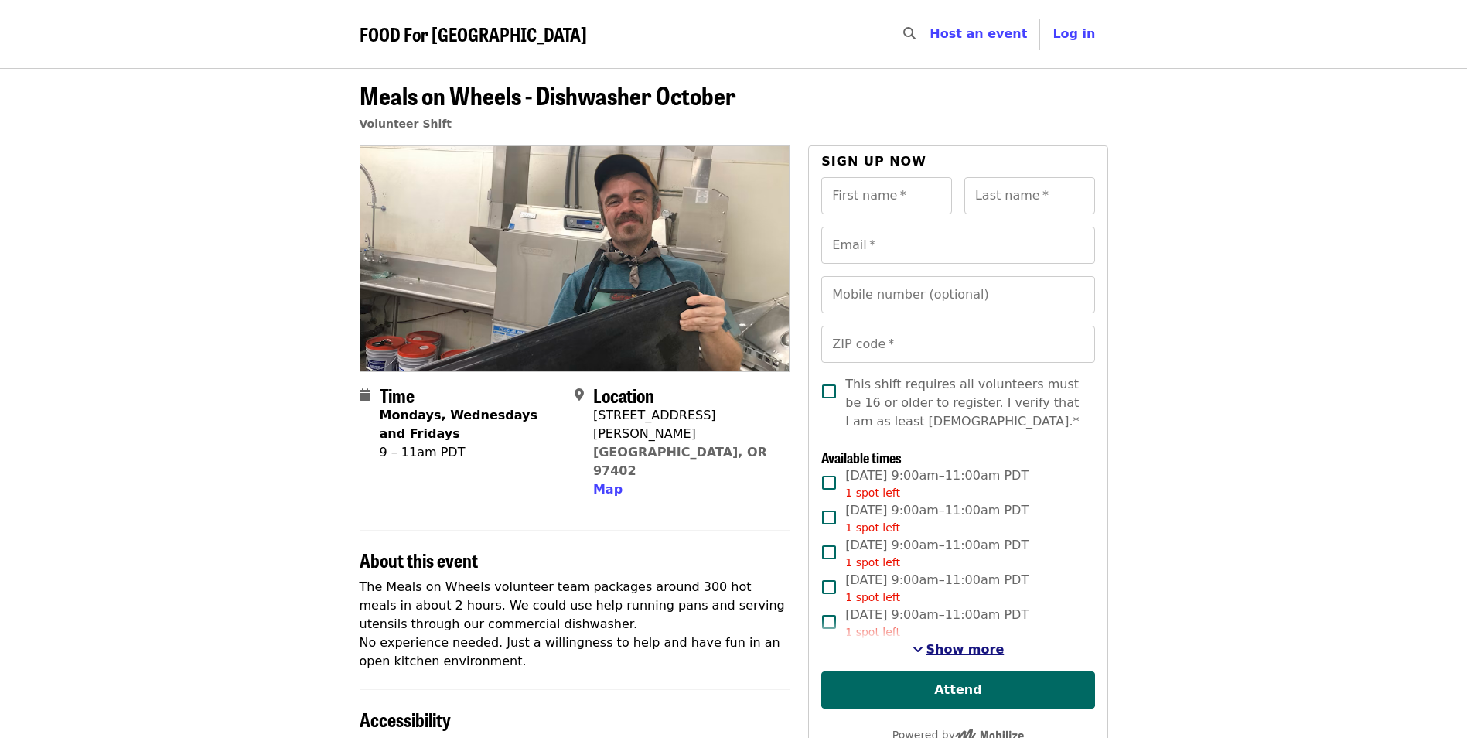
click at [955, 647] on span "Show more" at bounding box center [966, 649] width 78 height 15
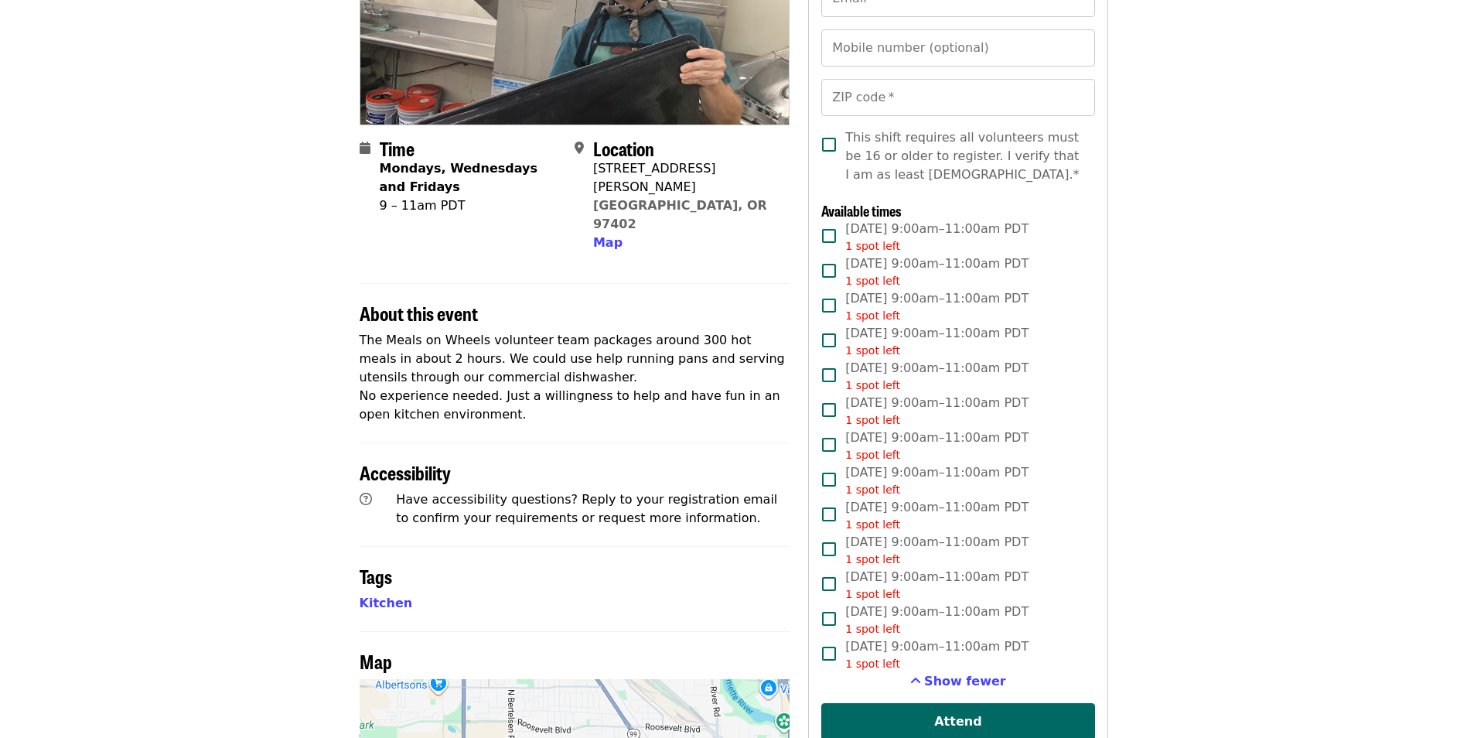
scroll to position [309, 0]
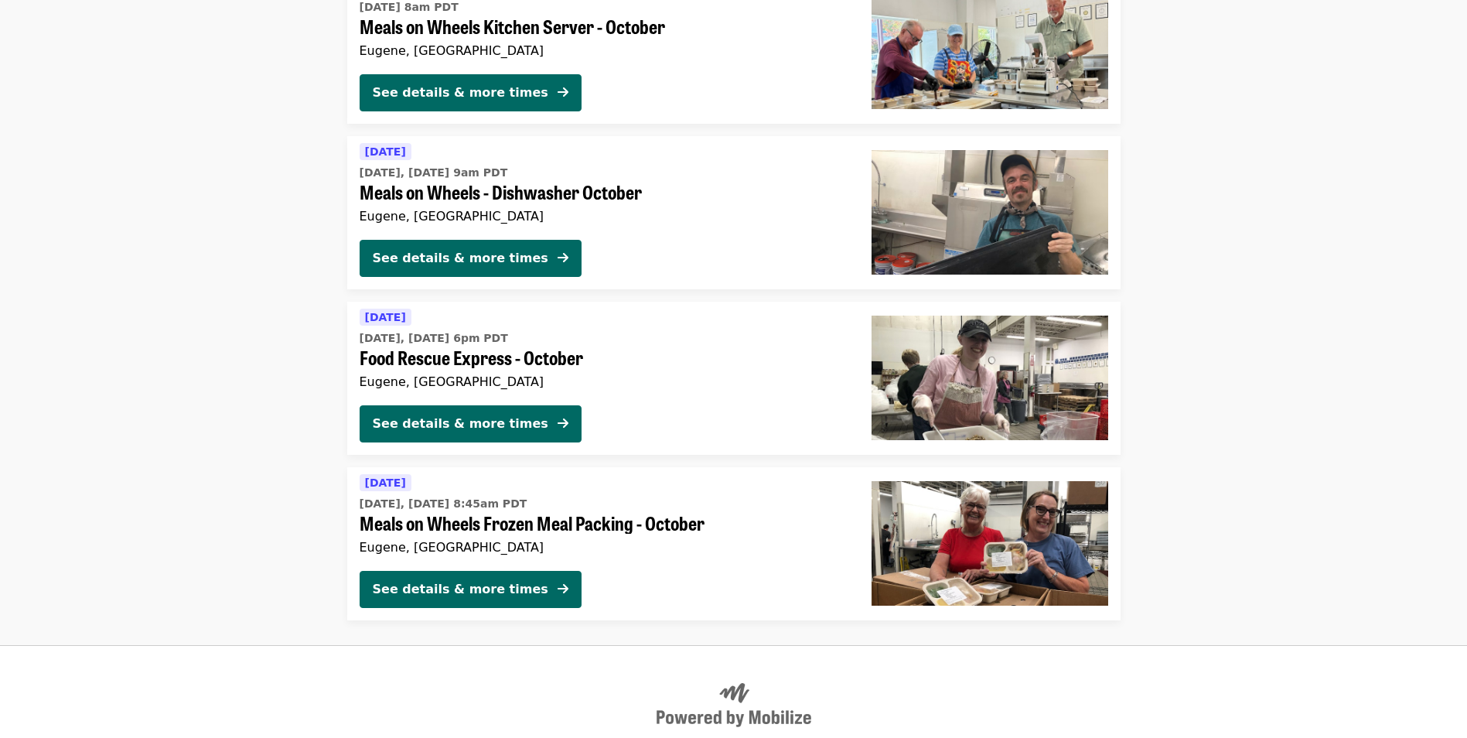
scroll to position [464, 0]
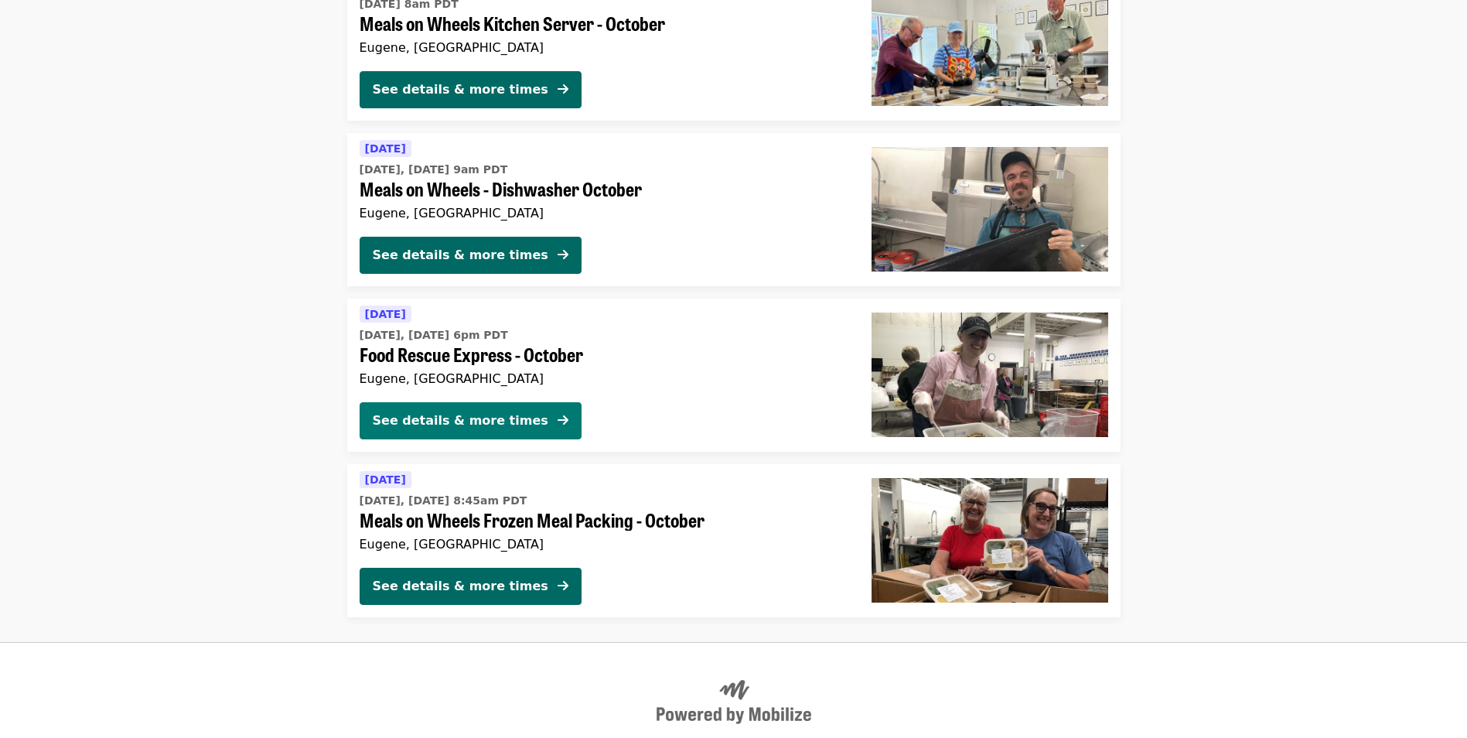
click at [558, 415] on icon "arrow-right icon" at bounding box center [563, 420] width 11 height 15
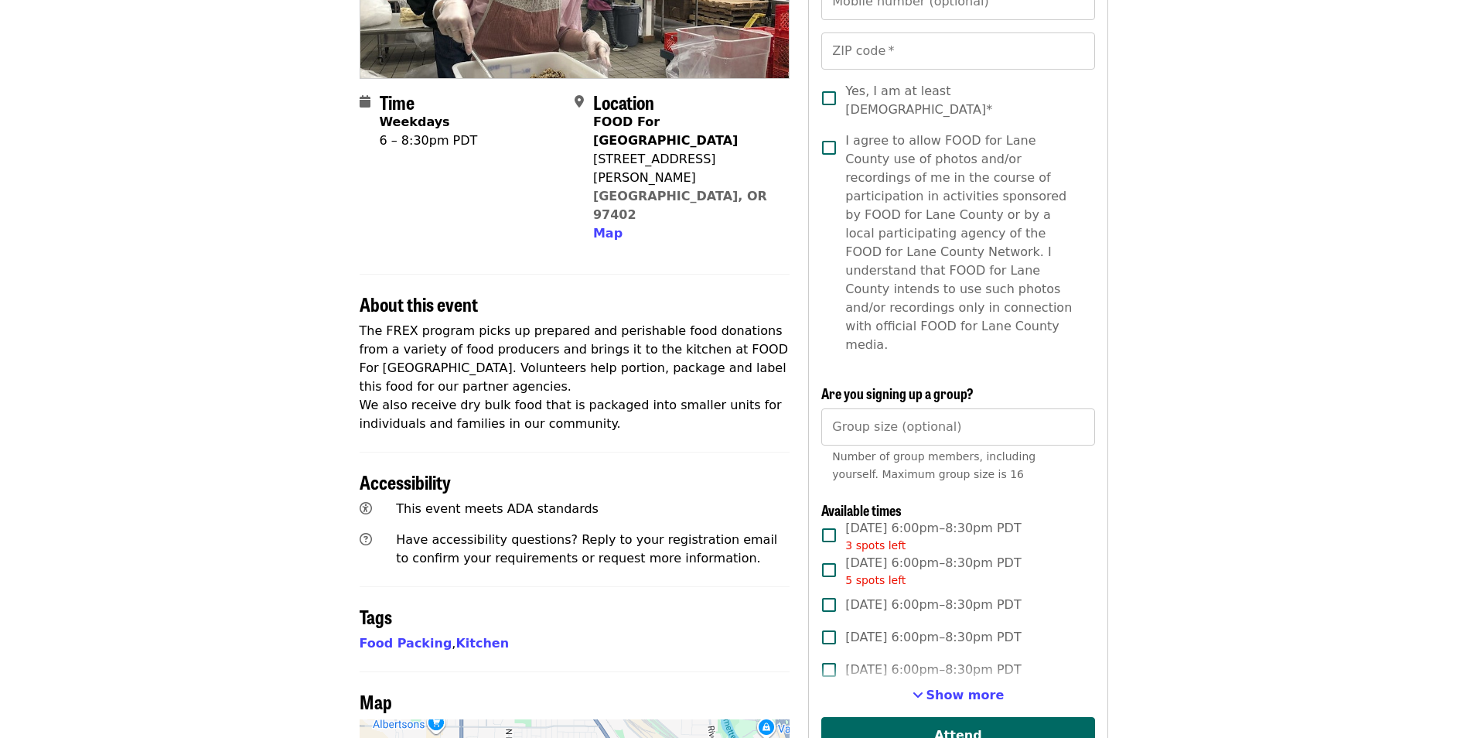
scroll to position [387, 0]
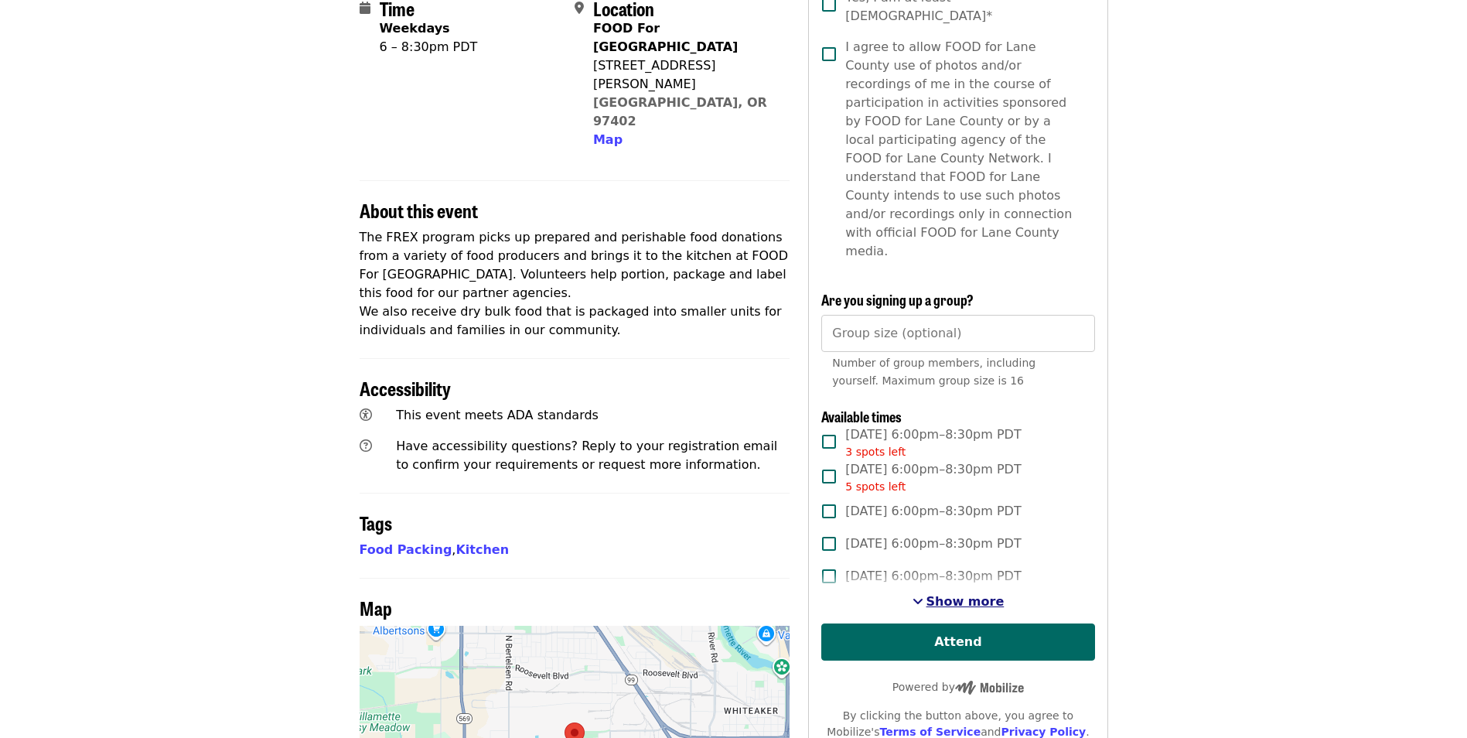
click at [959, 594] on span "Show more" at bounding box center [966, 601] width 78 height 15
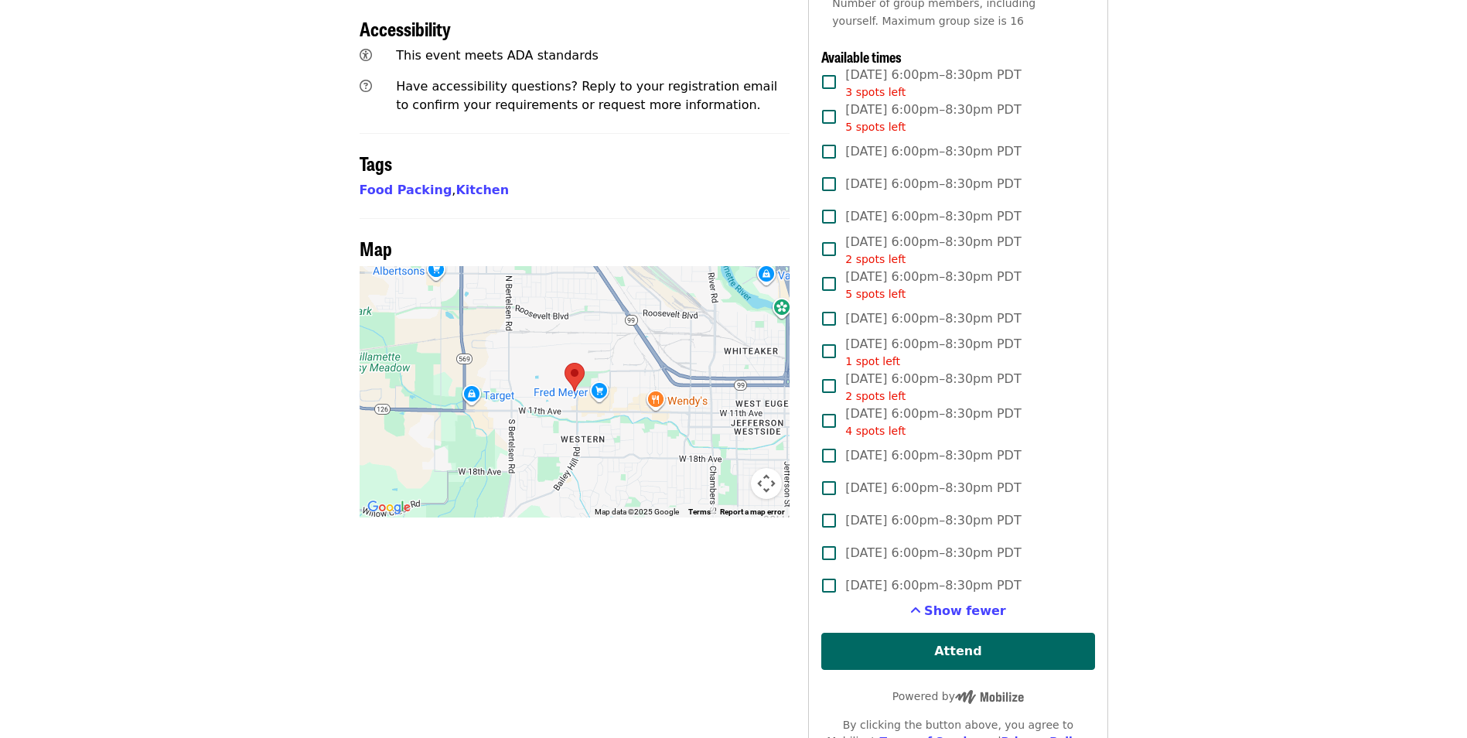
scroll to position [773, 0]
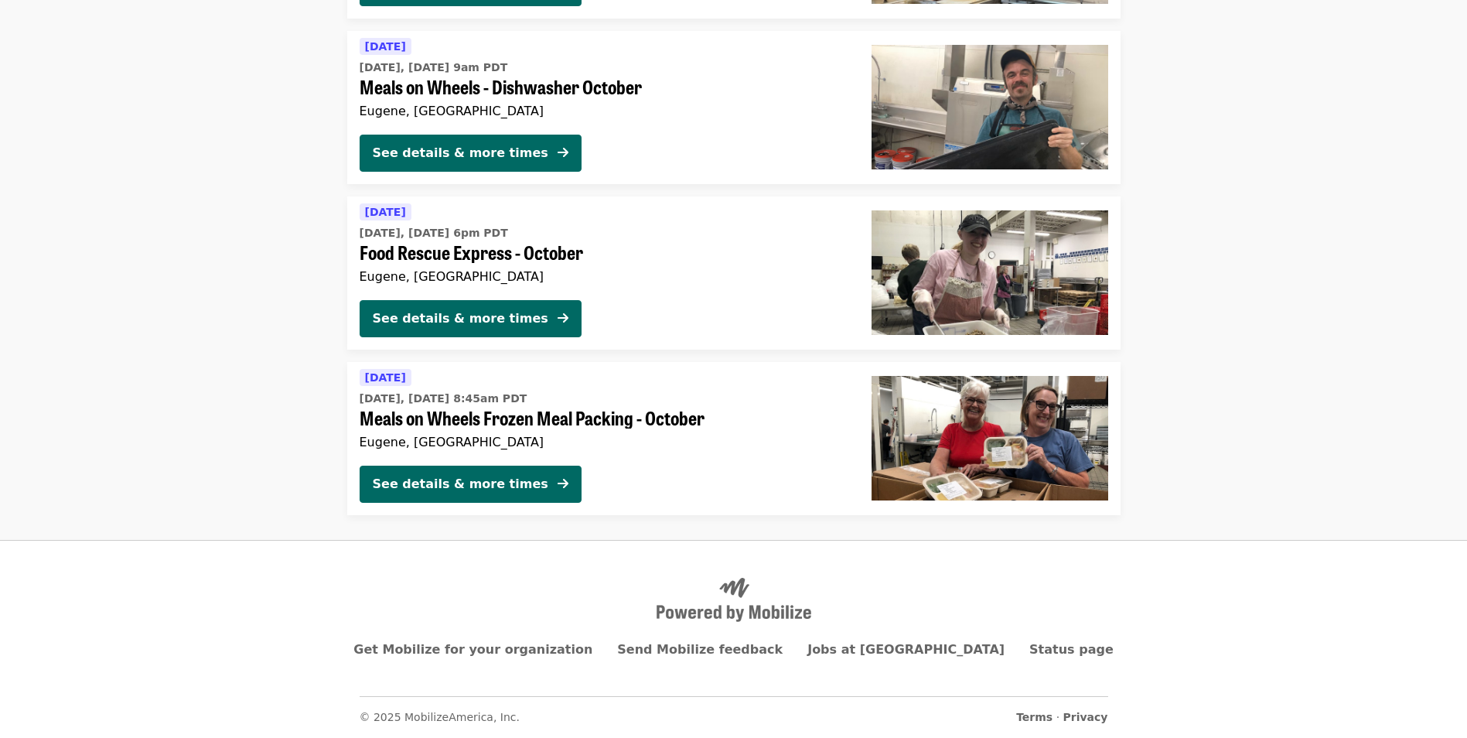
scroll to position [464, 0]
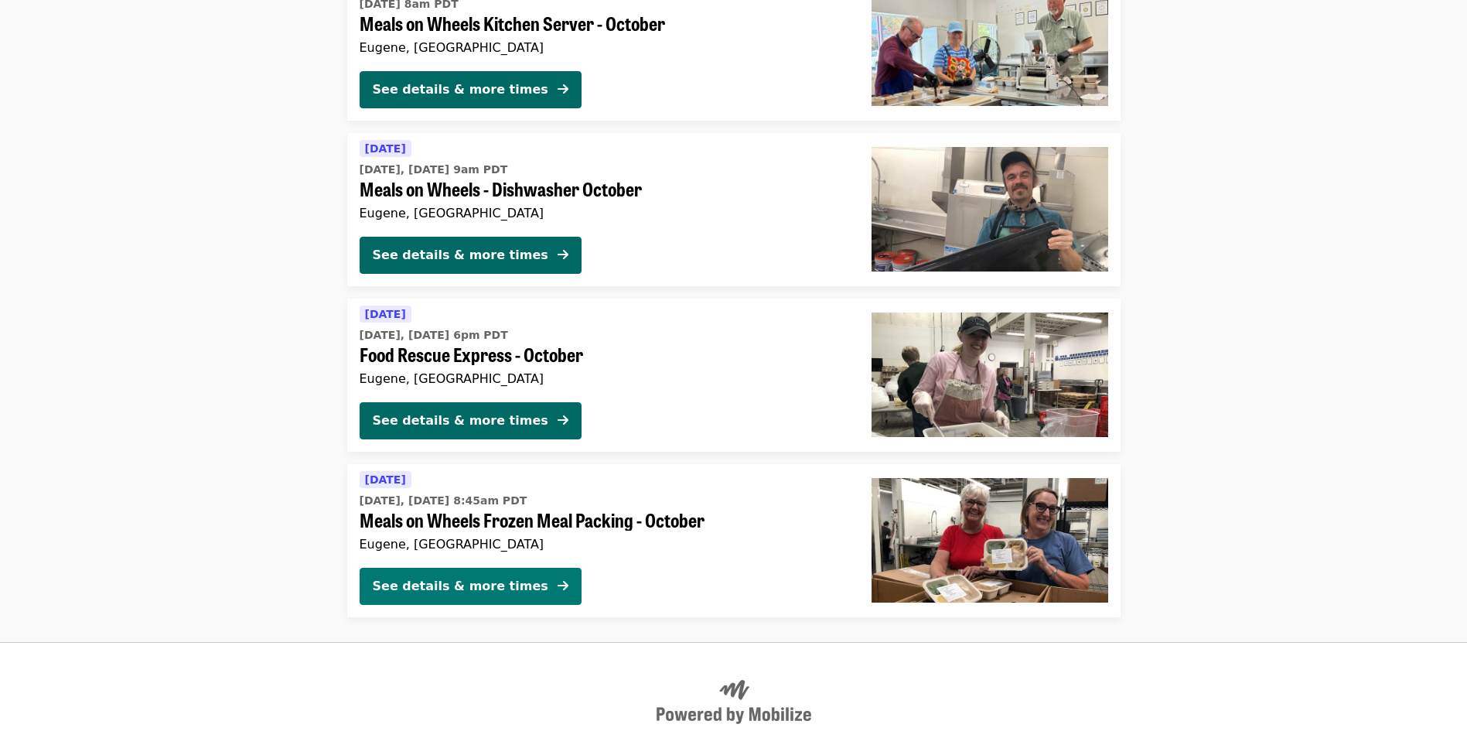
click at [488, 580] on div "See details & more times" at bounding box center [461, 586] width 176 height 19
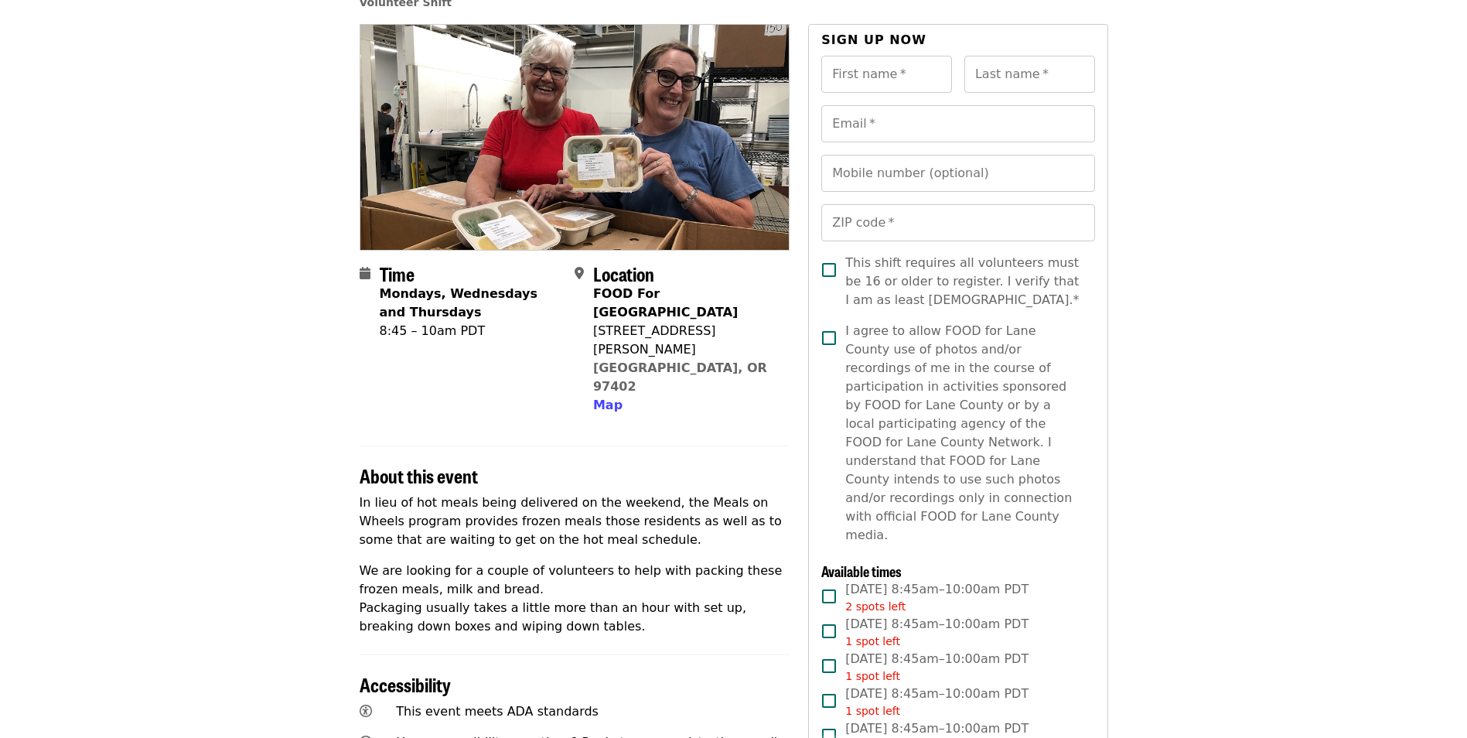
scroll to position [155, 0]
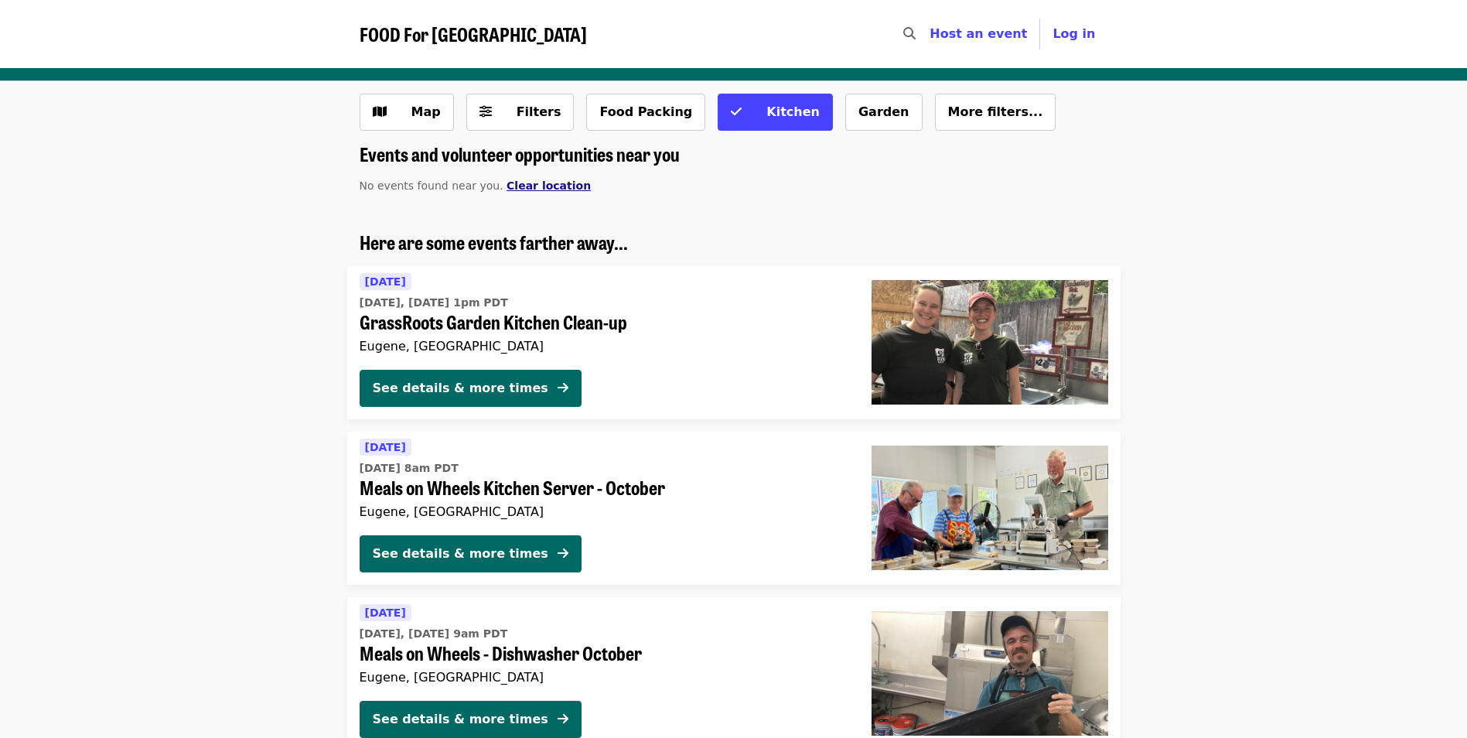
click at [511, 186] on span "Clear location" at bounding box center [549, 185] width 84 height 12
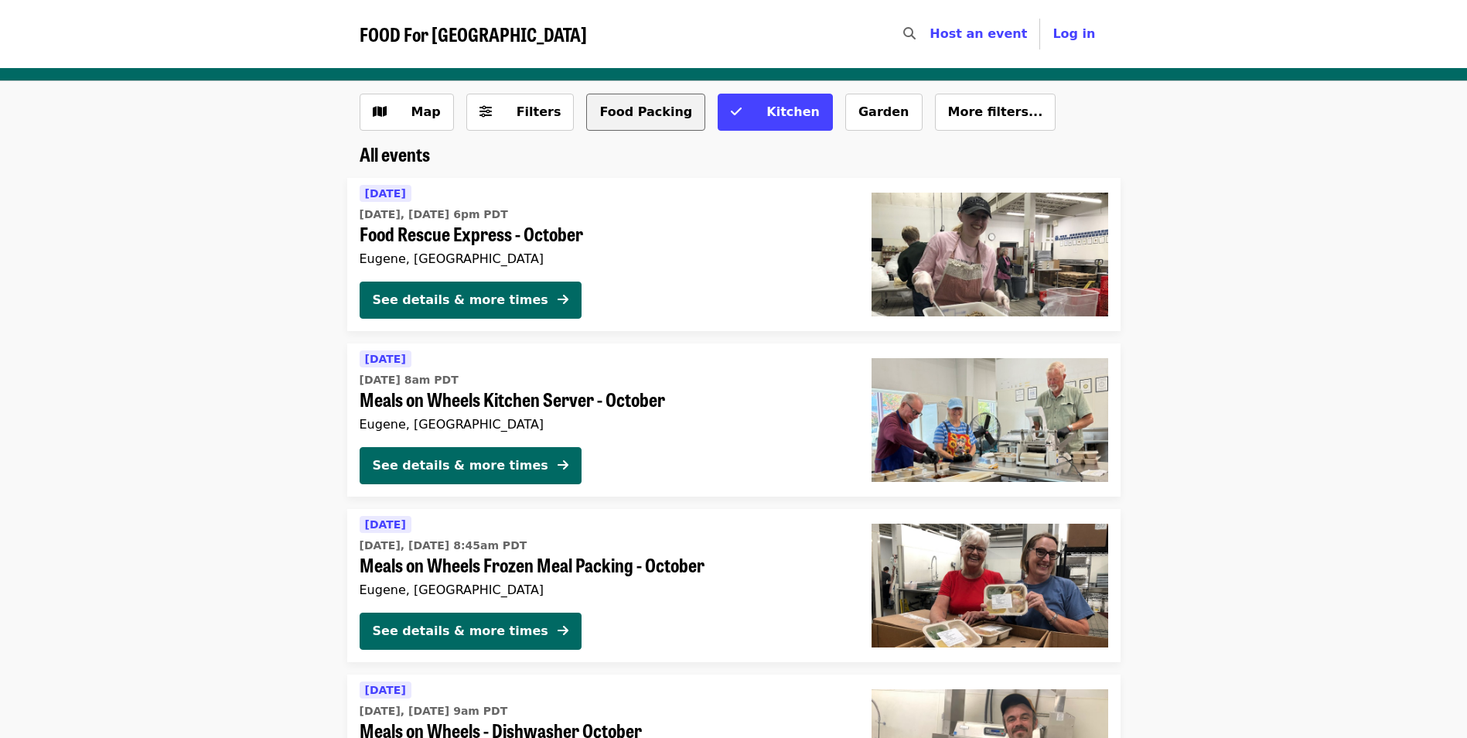
click at [588, 117] on button "Food Packing" at bounding box center [645, 112] width 119 height 37
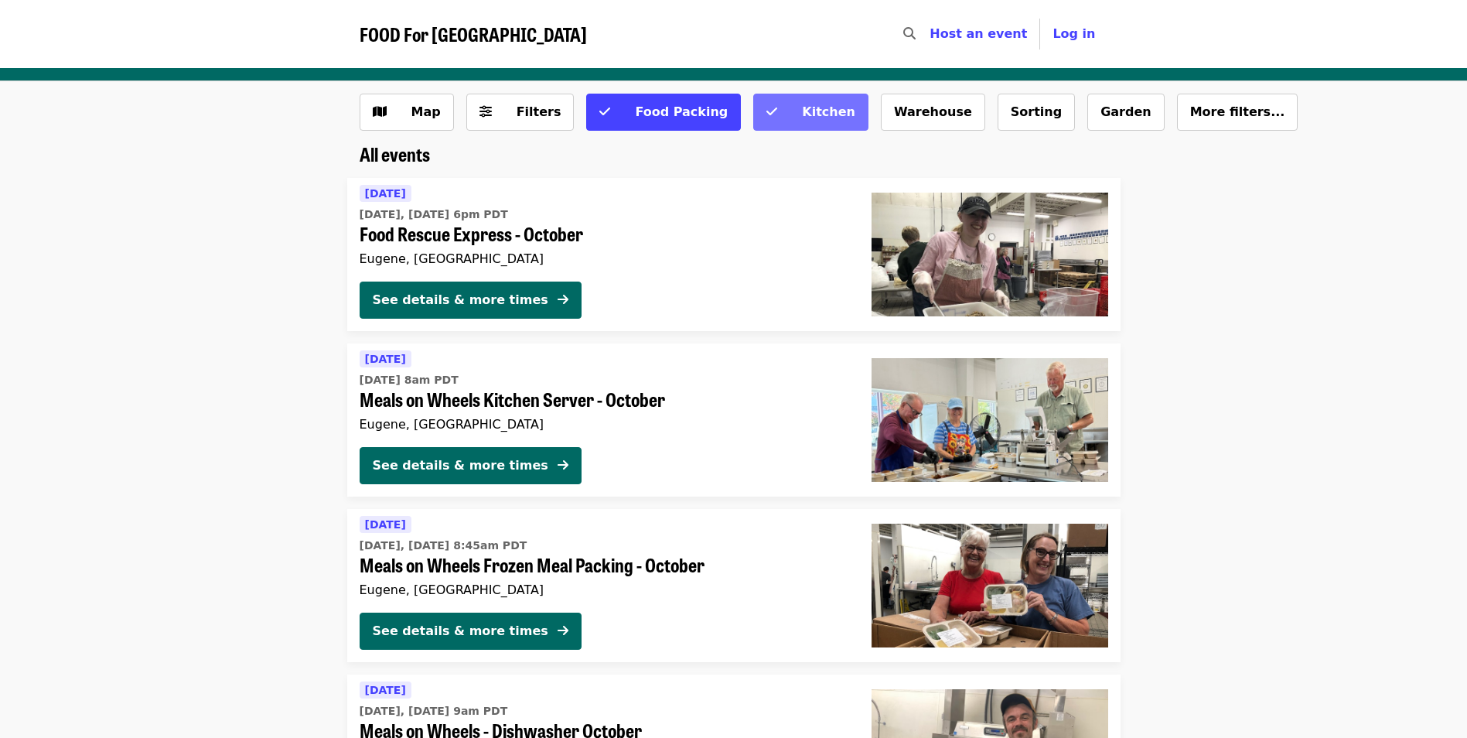
click at [787, 115] on span "Kitchen" at bounding box center [821, 112] width 69 height 19
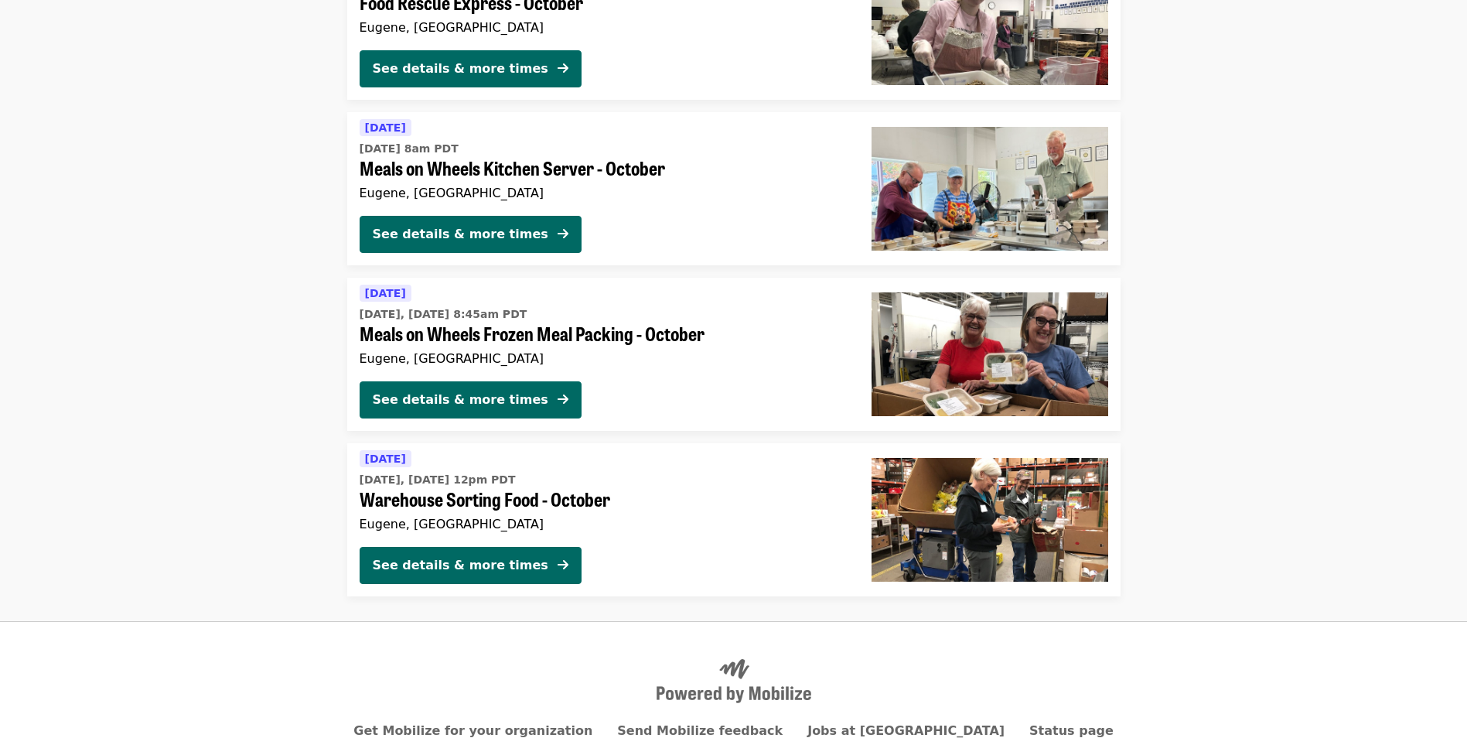
scroll to position [309, 0]
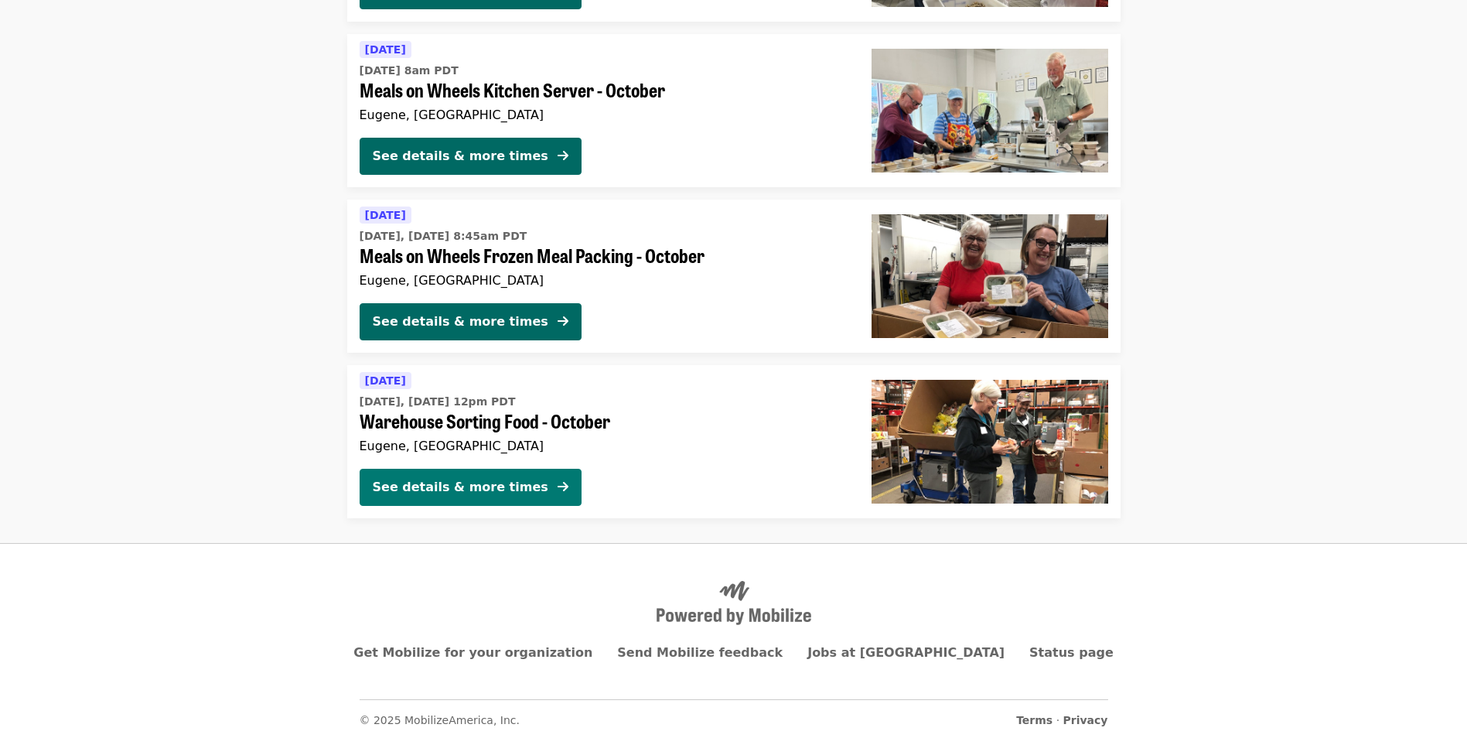
click at [500, 489] on div "See details & more times" at bounding box center [461, 487] width 176 height 19
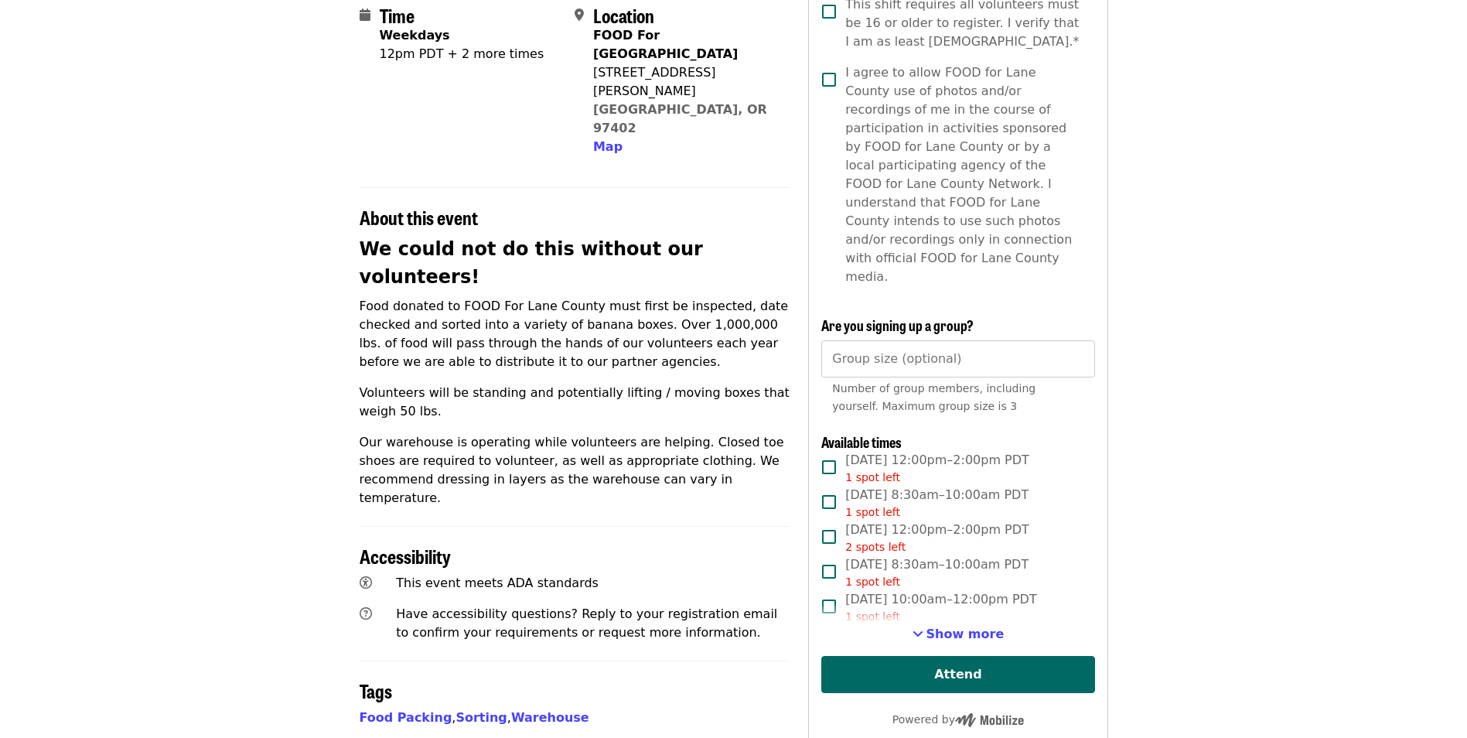
scroll to position [387, 0]
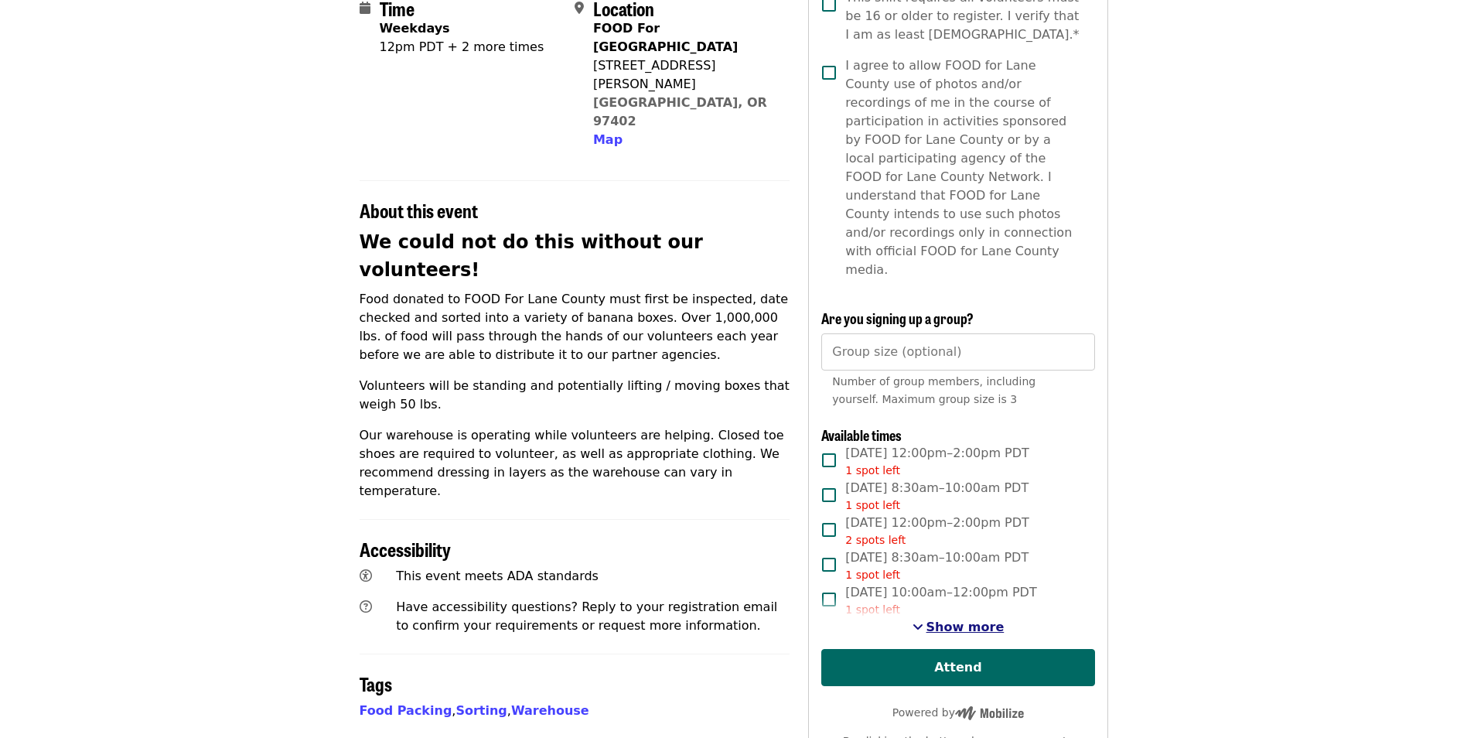
click at [965, 620] on span "Show more" at bounding box center [966, 627] width 78 height 15
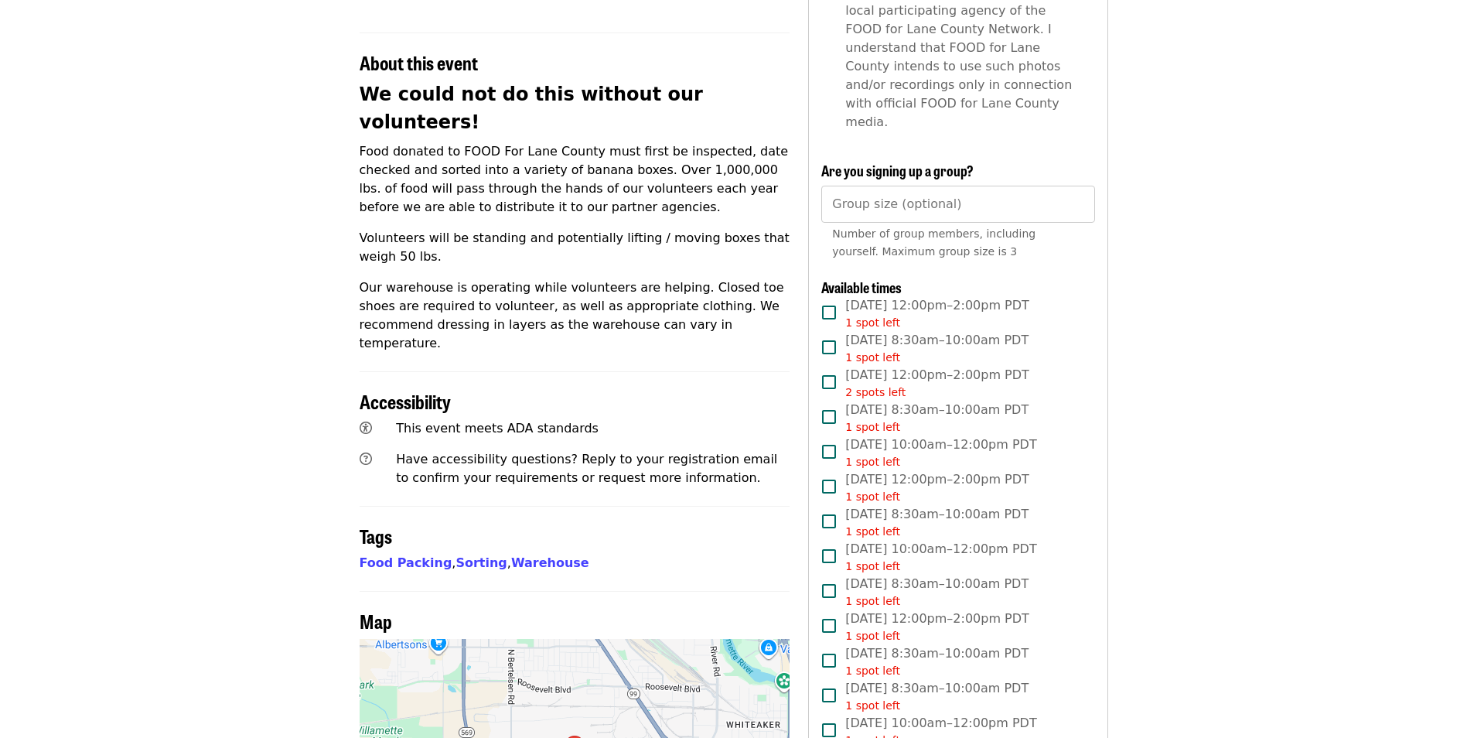
scroll to position [541, 0]
